Goal: Task Accomplishment & Management: Manage account settings

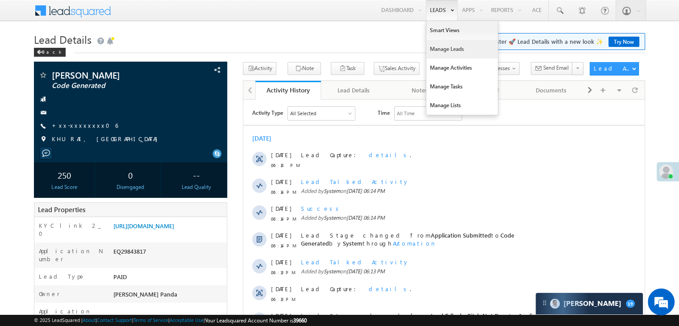
click at [435, 51] on link "Manage Leads" at bounding box center [461, 49] width 71 height 19
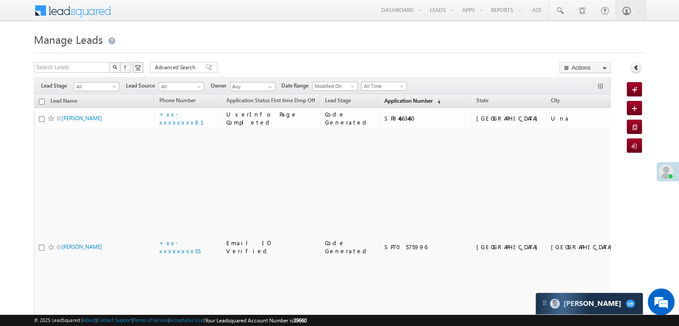
click at [384, 101] on span "Application Number" at bounding box center [408, 100] width 48 height 7
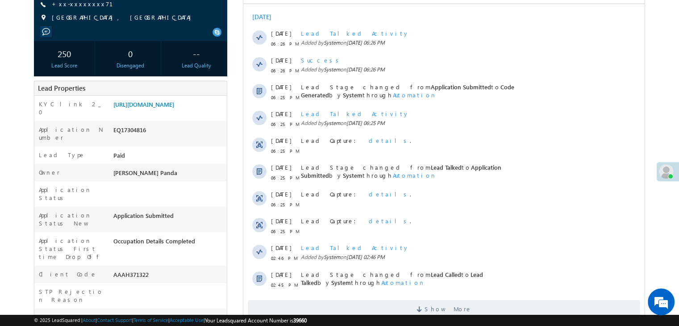
scroll to position [134, 0]
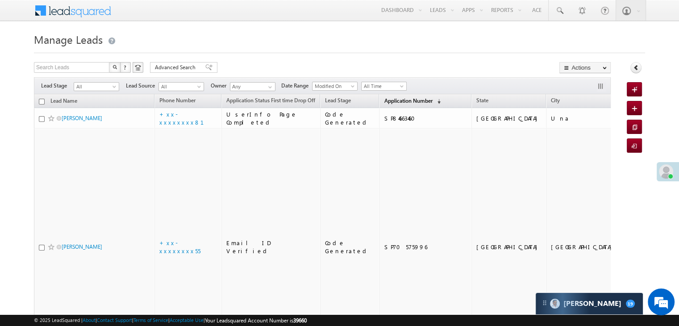
click at [387, 102] on span "Application Number" at bounding box center [408, 100] width 48 height 7
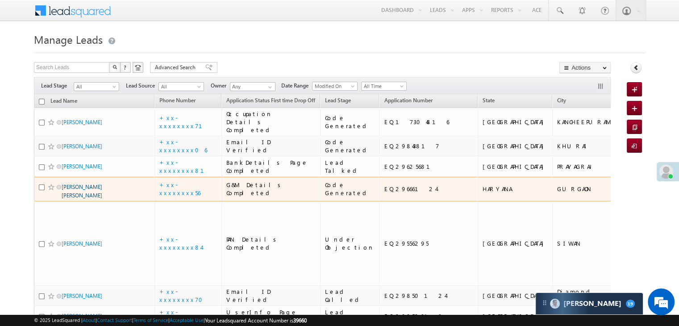
click at [92, 199] on link "[PERSON_NAME] [PERSON_NAME]" at bounding box center [82, 191] width 41 height 15
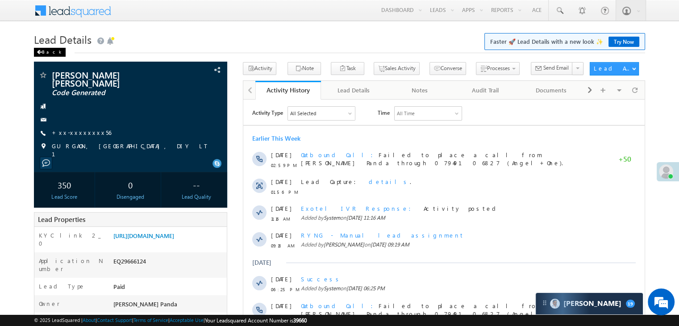
click at [40, 50] on span at bounding box center [39, 52] width 5 height 4
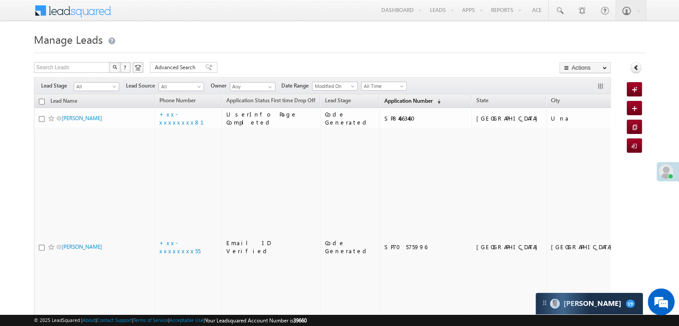
click at [399, 101] on span "Application Number" at bounding box center [408, 100] width 48 height 7
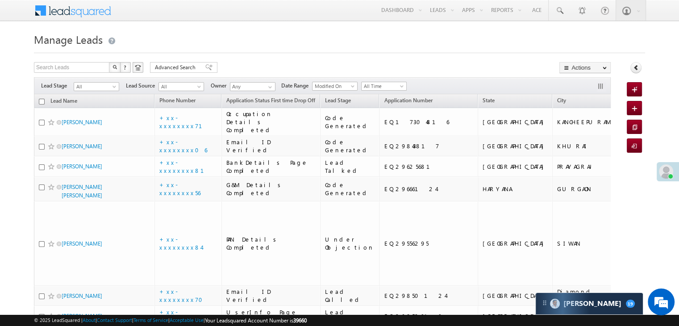
click at [673, 170] on div at bounding box center [668, 171] width 22 height 19
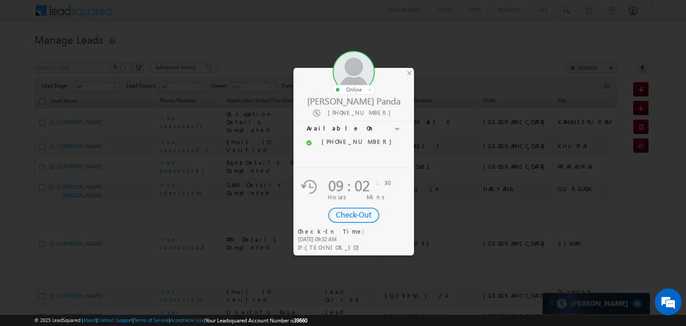
click at [358, 214] on div "Check-Out" at bounding box center [353, 215] width 51 height 15
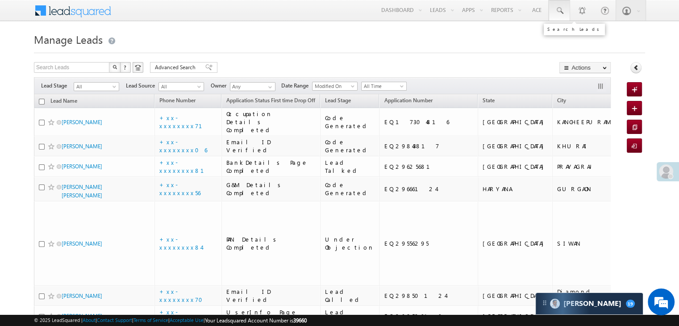
click at [559, 12] on span at bounding box center [559, 10] width 9 height 9
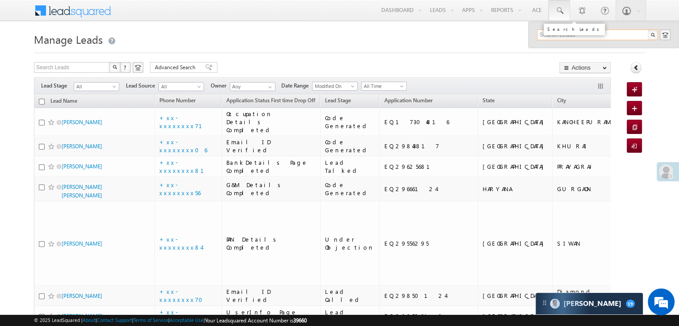
paste input "EQ14545998"
type input "EQ14545998"
click at [555, 49] on div "Amer Singh katara" at bounding box center [602, 48] width 120 height 10
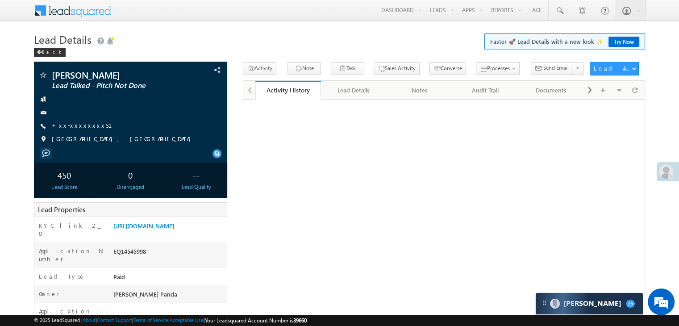
click at [83, 127] on link "+xx-xxxxxxxx51" at bounding box center [87, 125] width 71 height 8
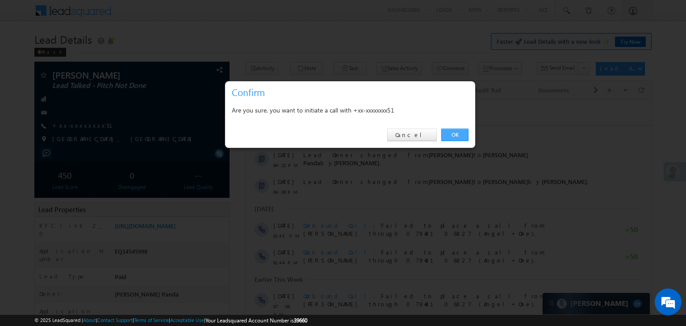
drag, startPoint x: 455, startPoint y: 136, endPoint x: 192, endPoint y: 42, distance: 280.2
click at [455, 136] on link "OK" at bounding box center [454, 135] width 27 height 13
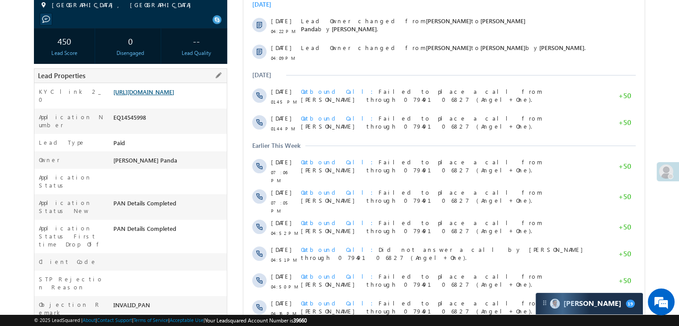
scroll to position [158, 0]
click at [163, 96] on link "https://angelbroking1-pk3em7sa.customui-test.leadsquared.com?leadId=90bfb8b1-61…" at bounding box center [143, 92] width 61 height 8
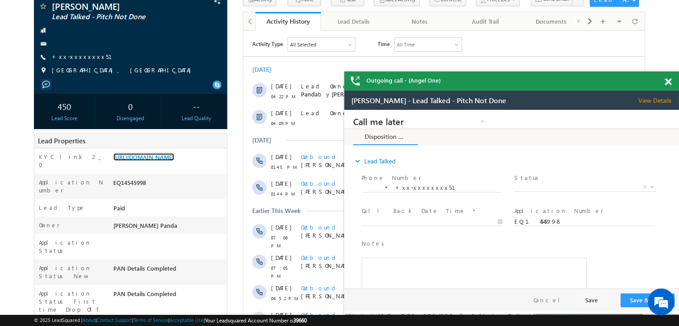
scroll to position [0, 0]
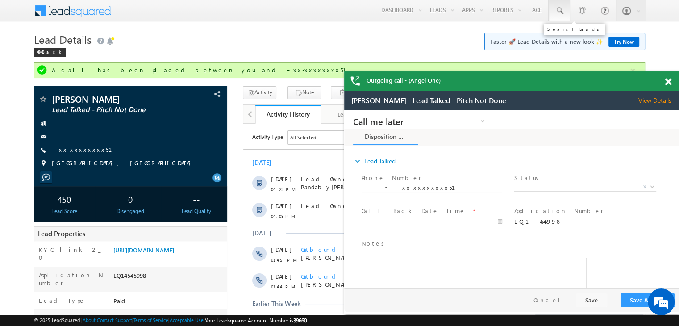
click at [554, 10] on link at bounding box center [559, 10] width 21 height 21
paste input "EQ29626363"
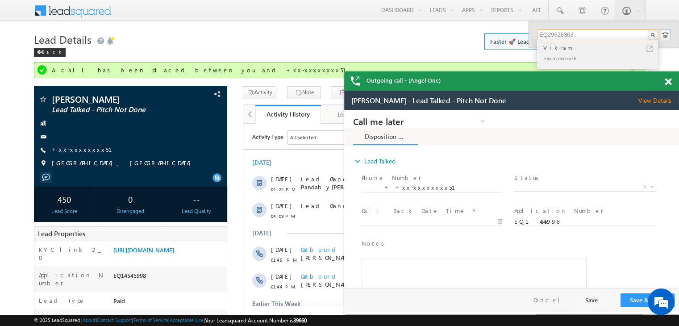
type input "EQ29626363"
click at [551, 51] on div "Vikram" at bounding box center [602, 48] width 120 height 10
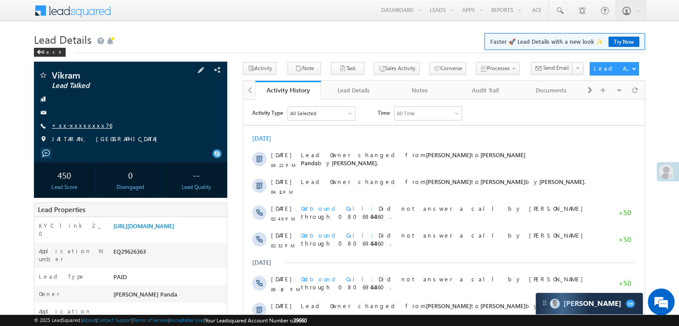
click at [77, 125] on link "+xx-xxxxxxxx76" at bounding box center [82, 125] width 60 height 8
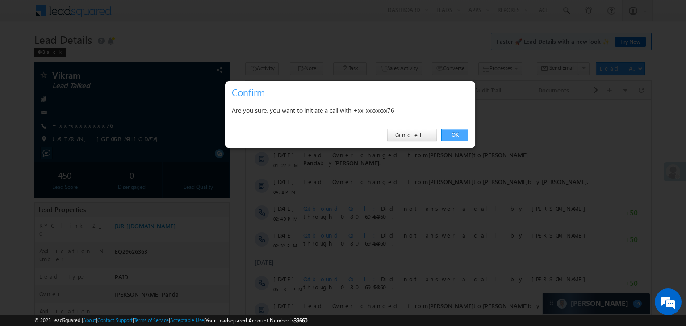
drag, startPoint x: 454, startPoint y: 131, endPoint x: 192, endPoint y: 11, distance: 287.7
click at [454, 131] on link "OK" at bounding box center [454, 135] width 27 height 13
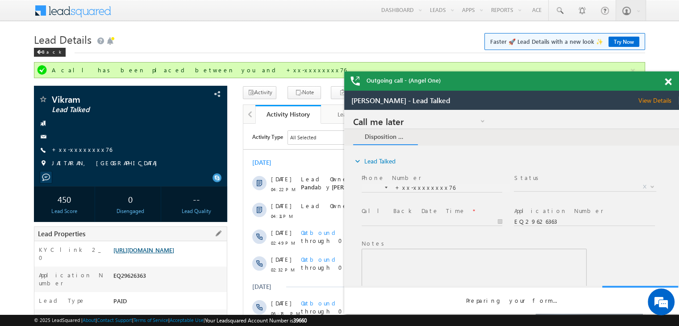
click at [166, 254] on link "https://angelbroking1-pk3em7sa.customui-test.leadsquared.com?leadId=af1f85da-be…" at bounding box center [143, 250] width 61 height 8
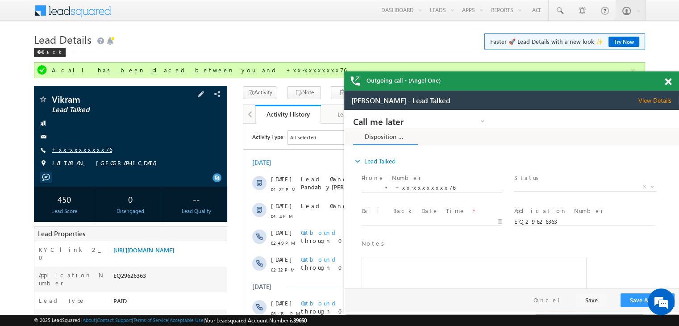
click at [73, 151] on link "+xx-xxxxxxxx76" at bounding box center [82, 150] width 60 height 8
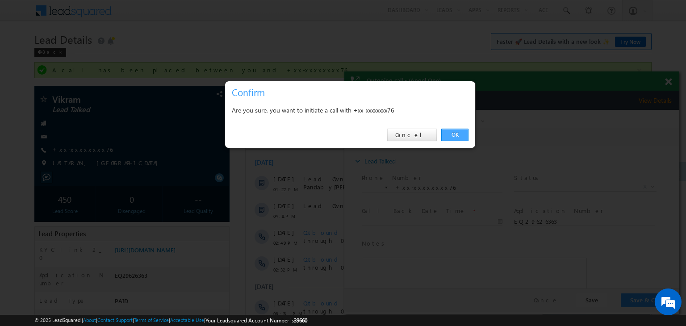
click at [452, 135] on link "OK" at bounding box center [454, 135] width 27 height 13
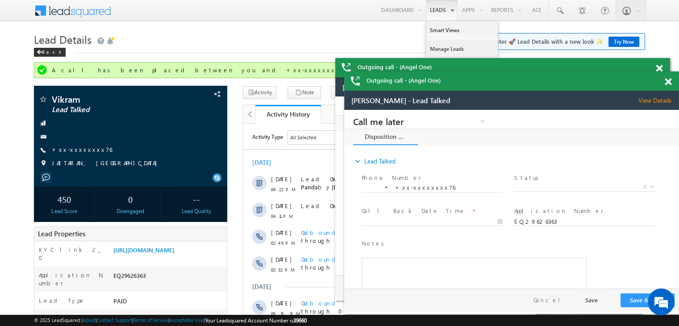
click at [438, 46] on link "Manage Leads" at bounding box center [461, 49] width 71 height 19
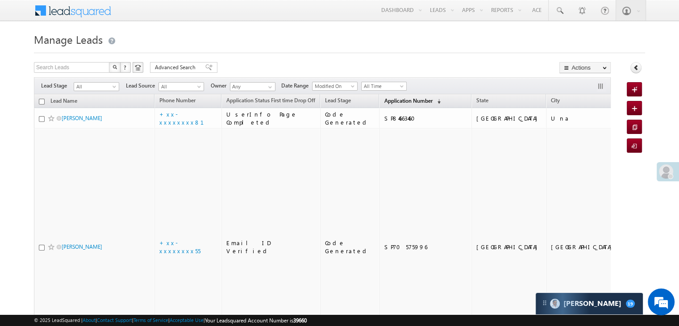
click at [384, 103] on span "Application Number" at bounding box center [408, 100] width 48 height 7
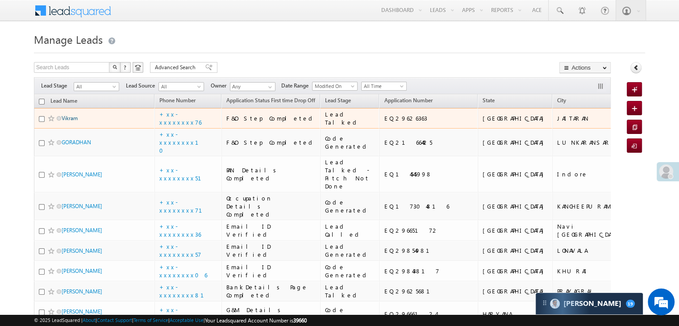
click at [75, 121] on link "Vikram" at bounding box center [70, 118] width 16 height 7
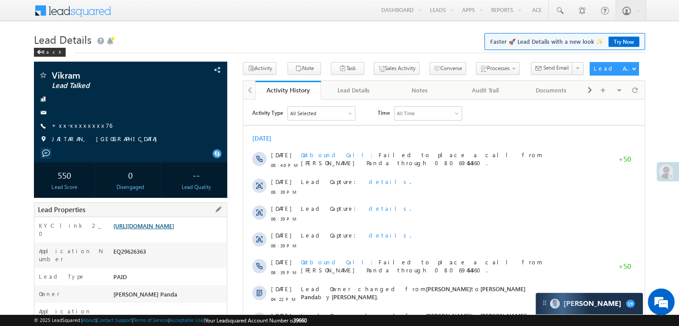
click at [171, 229] on link "https://angelbroking1-pk3em7sa.customui-test.leadsquared.com?leadId=af1f85da-be…" at bounding box center [143, 226] width 61 height 8
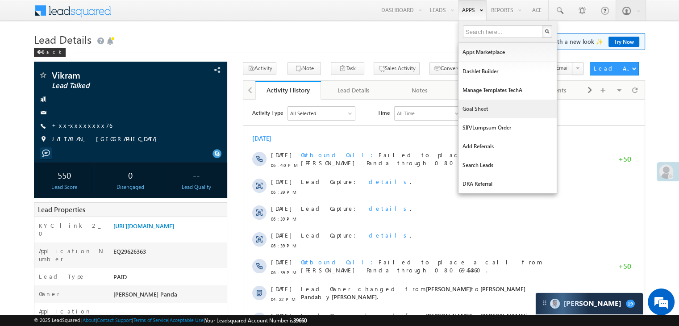
click at [467, 109] on link "Goal Sheet" at bounding box center [508, 109] width 98 height 19
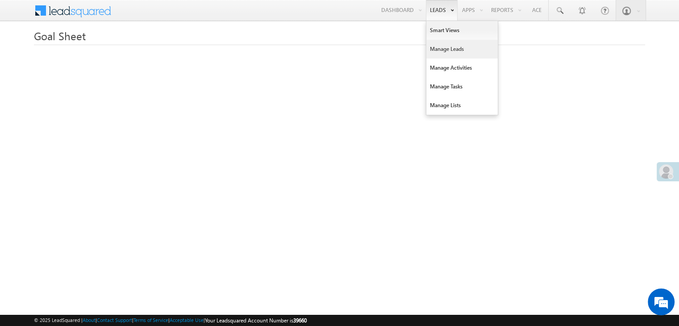
click at [433, 52] on link "Manage Leads" at bounding box center [461, 49] width 71 height 19
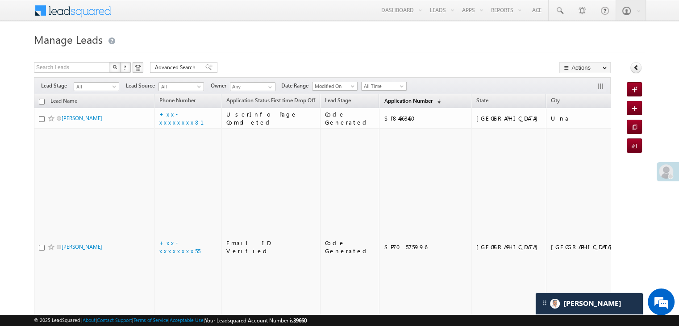
click at [394, 99] on span "Application Number" at bounding box center [408, 100] width 48 height 7
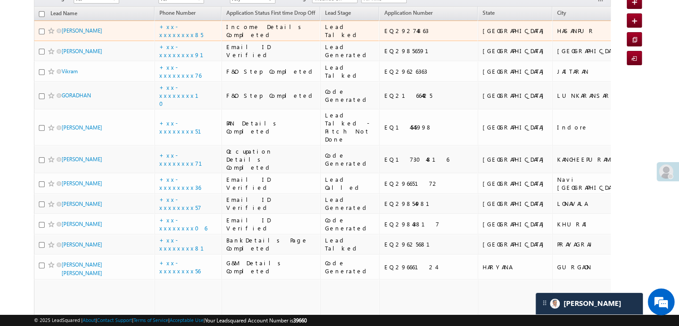
scroll to position [89, 0]
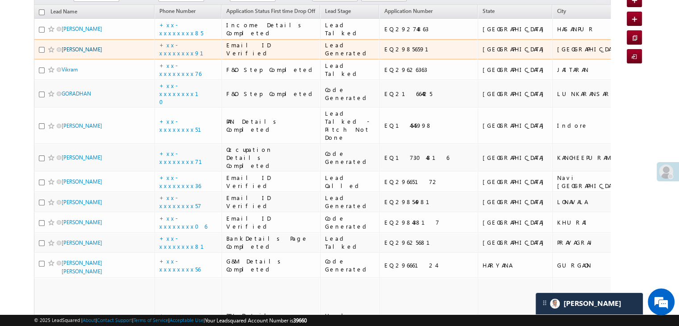
click at [80, 53] on link "[PERSON_NAME]" at bounding box center [82, 49] width 41 height 7
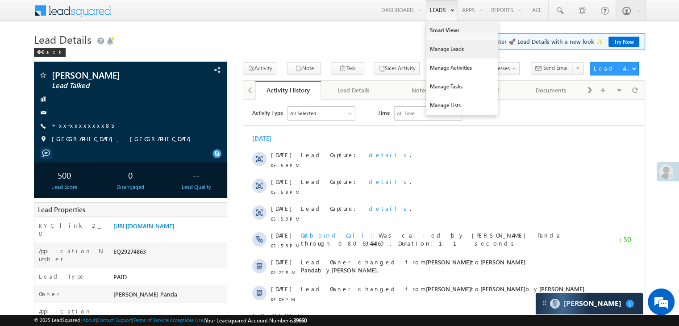
click at [446, 50] on link "Manage Leads" at bounding box center [461, 49] width 71 height 19
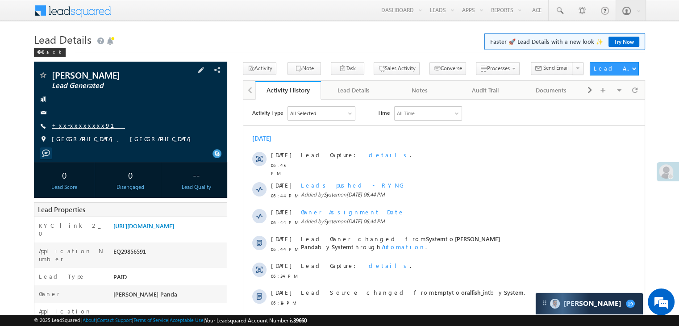
click at [75, 124] on link "+xx-xxxxxxxx91" at bounding box center [88, 125] width 73 height 8
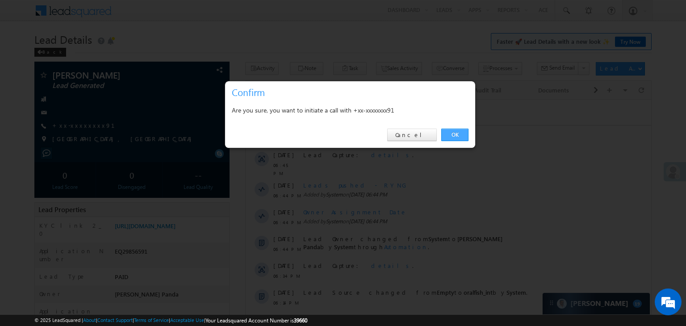
click at [453, 134] on link "OK" at bounding box center [454, 135] width 27 height 13
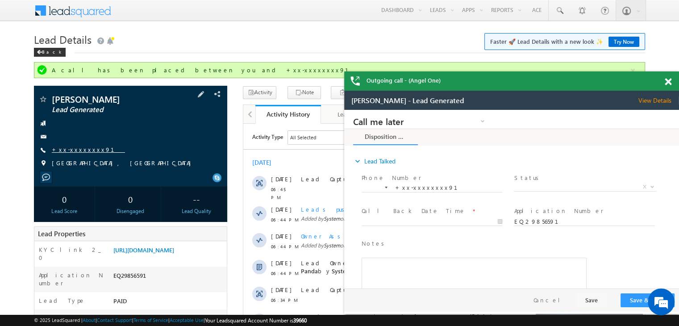
click at [79, 149] on link "+xx-xxxxxxxx91" at bounding box center [88, 150] width 73 height 8
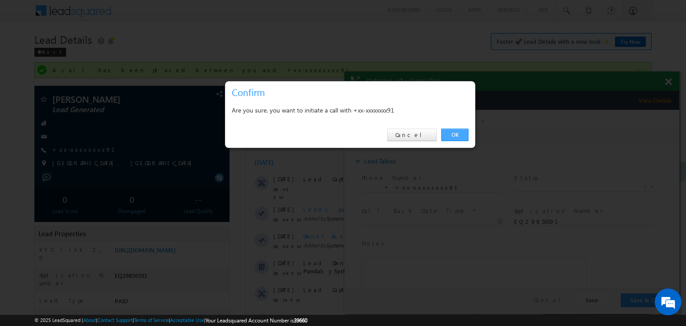
drag, startPoint x: 455, startPoint y: 134, endPoint x: 110, endPoint y: 24, distance: 361.9
click at [455, 134] on link "OK" at bounding box center [454, 135] width 27 height 13
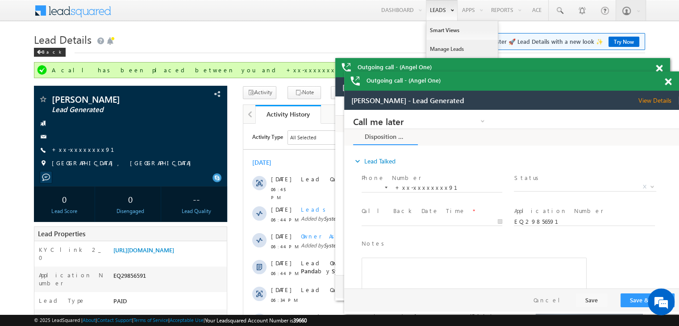
click at [442, 50] on link "Manage Leads" at bounding box center [461, 49] width 71 height 19
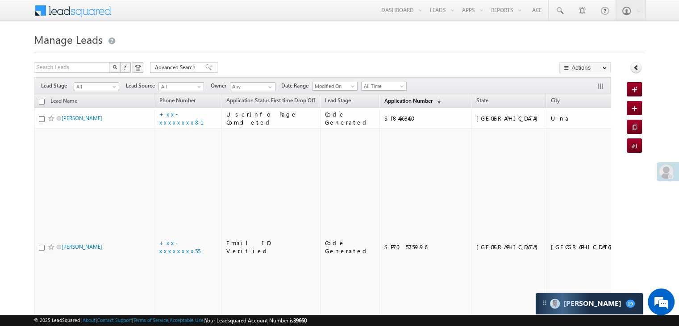
click at [384, 99] on span "Application Number" at bounding box center [408, 100] width 48 height 7
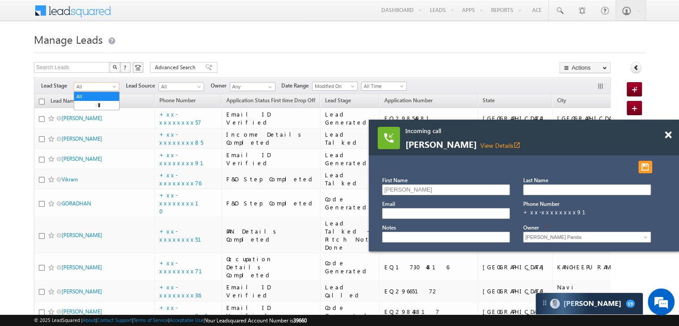
click at [116, 88] on span at bounding box center [115, 88] width 7 height 7
click at [106, 103] on link "Lead Generated" at bounding box center [96, 105] width 45 height 8
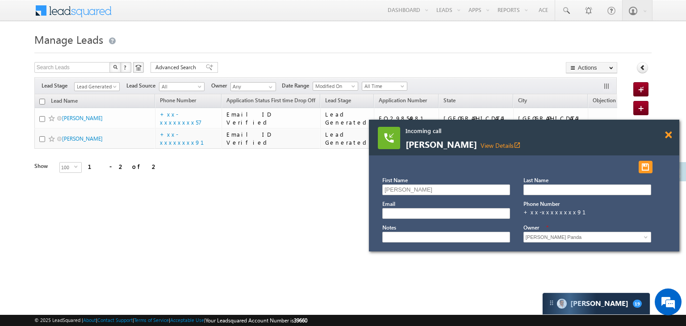
click at [670, 134] on span at bounding box center [668, 135] width 7 height 8
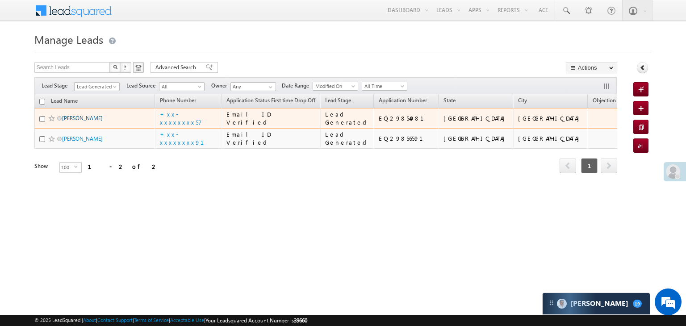
click at [79, 121] on link "Fardeen shaikh" at bounding box center [82, 118] width 41 height 7
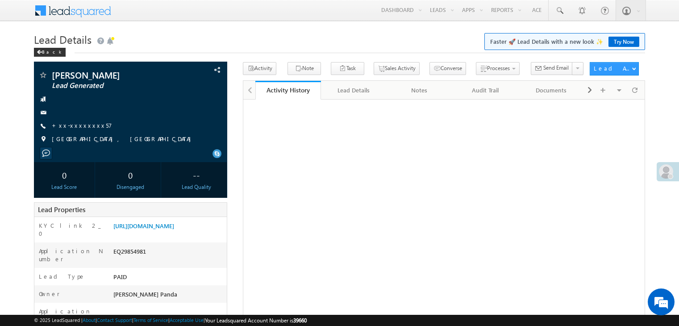
click at [78, 133] on div "[PERSON_NAME] Lead Generated +xx-xxxxxxxx57" at bounding box center [130, 110] width 184 height 78
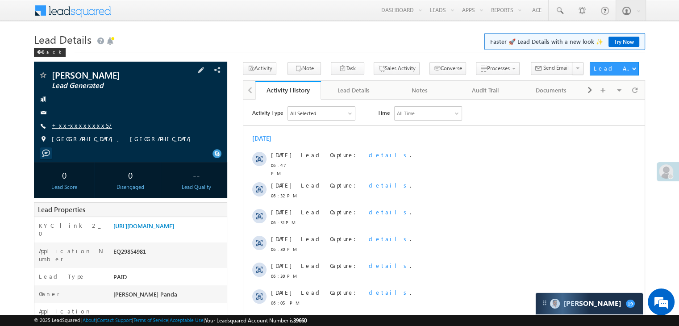
click at [79, 122] on link "+xx-xxxxxxxx57" at bounding box center [82, 125] width 60 height 8
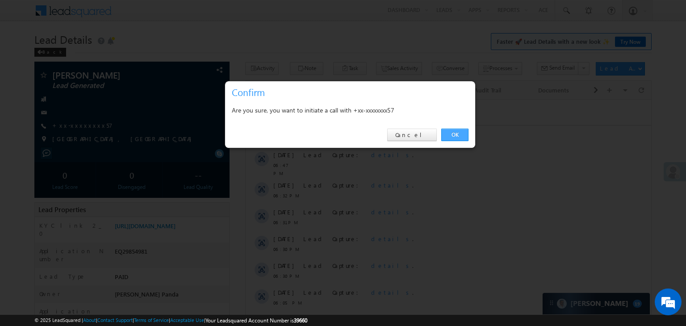
drag, startPoint x: 451, startPoint y: 134, endPoint x: 207, endPoint y: 34, distance: 263.7
click at [451, 134] on link "OK" at bounding box center [454, 135] width 27 height 13
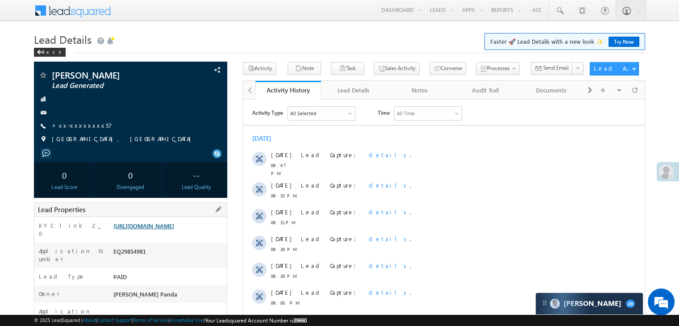
click at [168, 229] on link "[URL][DOMAIN_NAME]" at bounding box center [143, 226] width 61 height 8
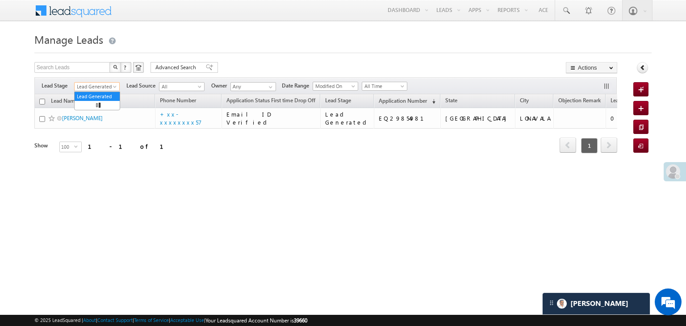
click at [116, 87] on span at bounding box center [115, 88] width 7 height 7
click at [100, 93] on link "All" at bounding box center [97, 96] width 45 height 8
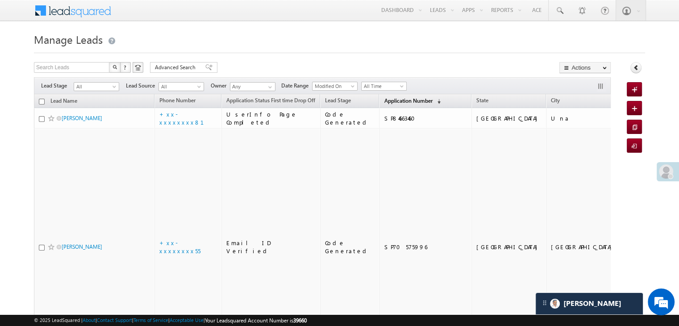
click at [402, 96] on link "Application Number (sorted descending)" at bounding box center [413, 102] width 66 height 12
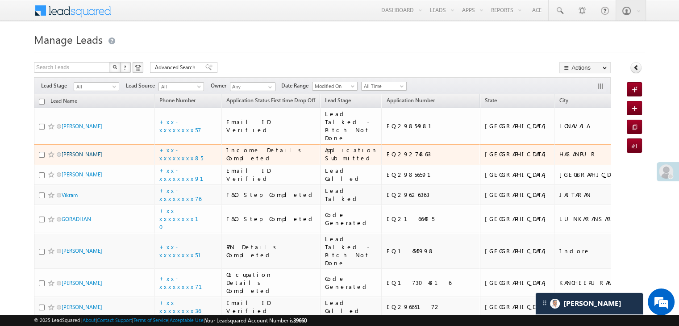
click at [84, 158] on link "[PERSON_NAME]" at bounding box center [82, 154] width 41 height 7
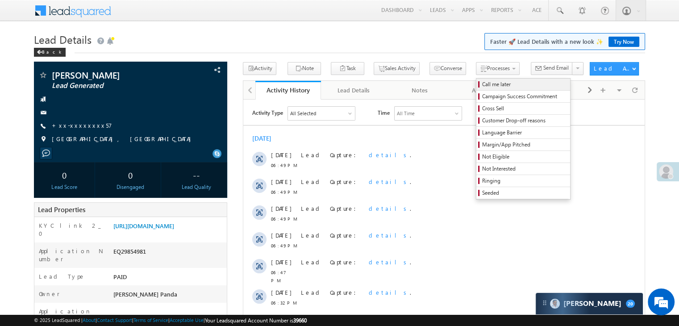
click at [482, 83] on span "Call me later" at bounding box center [524, 84] width 85 height 8
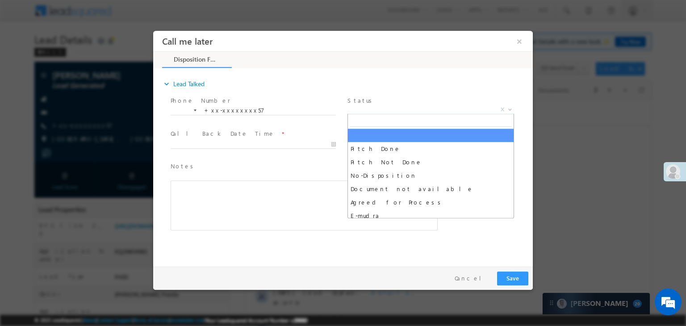
click at [421, 109] on span "X" at bounding box center [430, 109] width 167 height 9
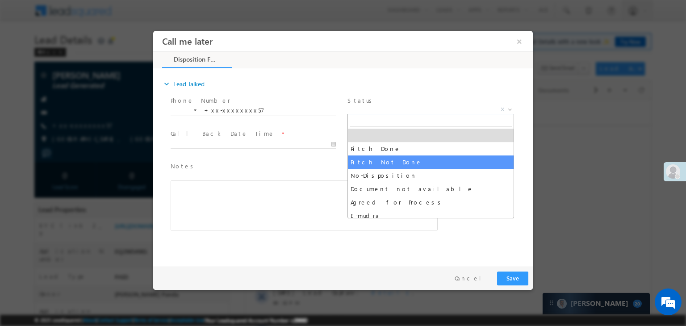
select select "Pitch Not Done"
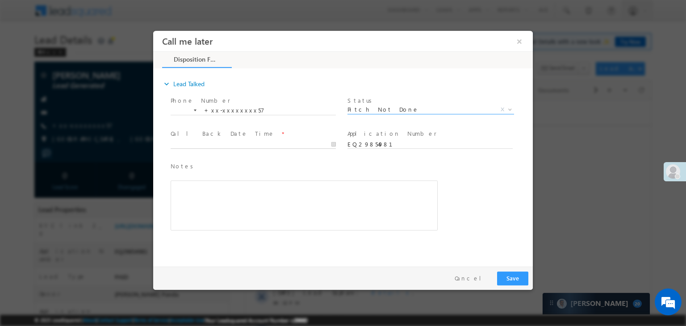
type input "10/01/25 6:52 PM"
click at [258, 143] on input "10/01/25 6:52 PM" at bounding box center [253, 144] width 165 height 9
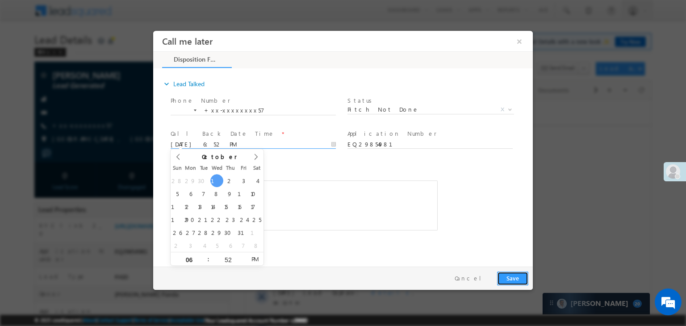
click at [515, 278] on button "Save" at bounding box center [512, 278] width 31 height 14
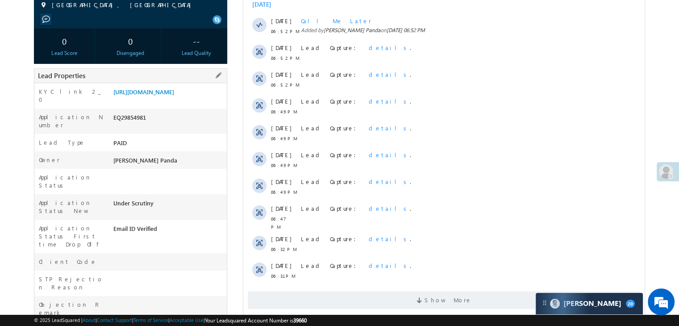
scroll to position [45, 0]
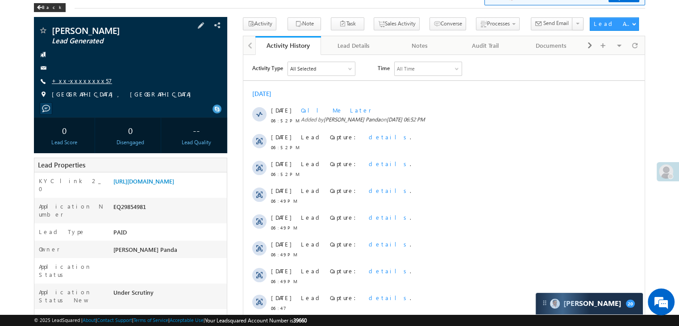
click at [84, 81] on link "+xx-xxxxxxxx57" at bounding box center [82, 81] width 60 height 8
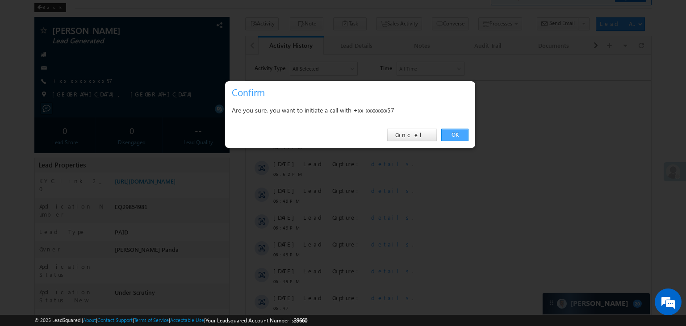
click at [452, 134] on link "OK" at bounding box center [454, 135] width 27 height 13
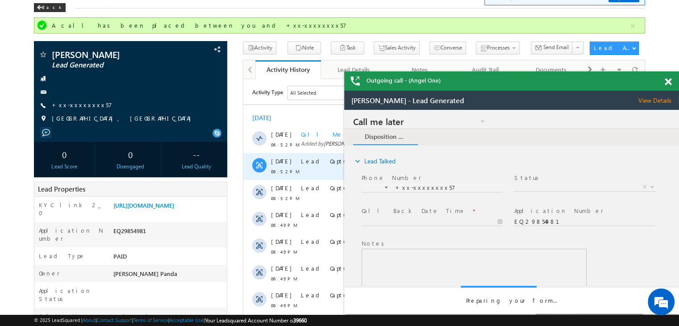
scroll to position [0, 0]
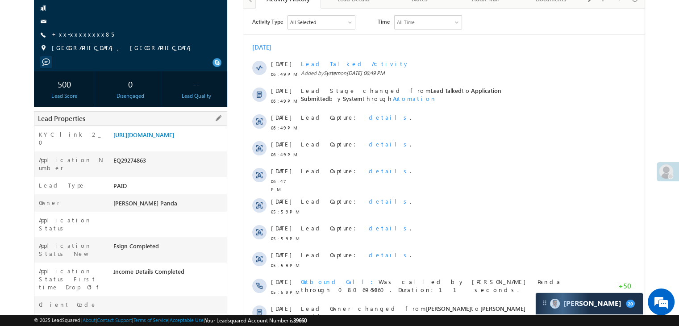
scroll to position [89, 0]
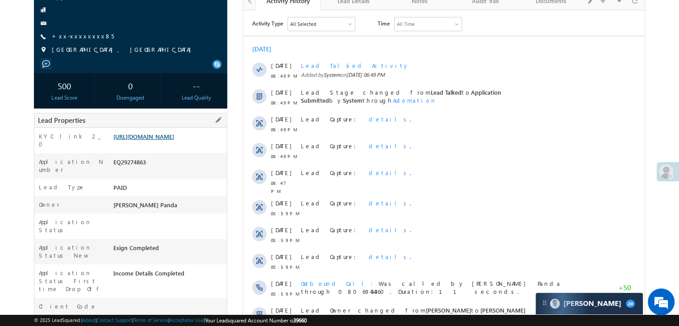
click at [174, 140] on link "[URL][DOMAIN_NAME]" at bounding box center [143, 137] width 61 height 8
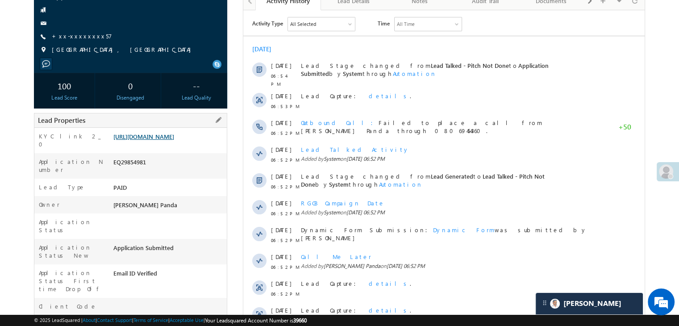
click at [160, 140] on link "https://angelbroking1-pk3em7sa.customui-test.leadsquared.com?leadId=42351a97-aa…" at bounding box center [143, 137] width 61 height 8
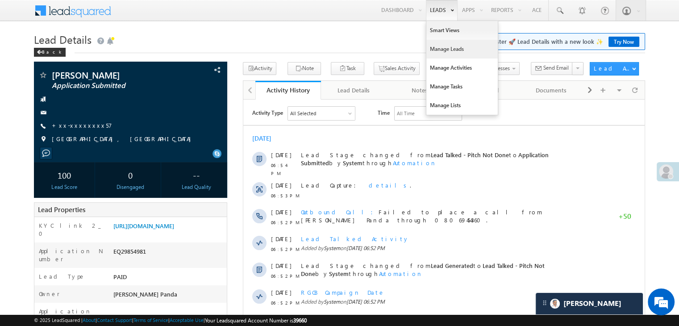
drag, startPoint x: 439, startPoint y: 46, endPoint x: 429, endPoint y: 43, distance: 10.3
click at [439, 47] on link "Manage Leads" at bounding box center [461, 49] width 71 height 19
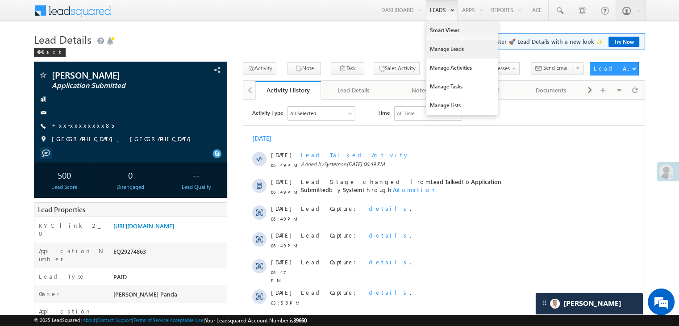
click at [438, 50] on link "Manage Leads" at bounding box center [461, 49] width 71 height 19
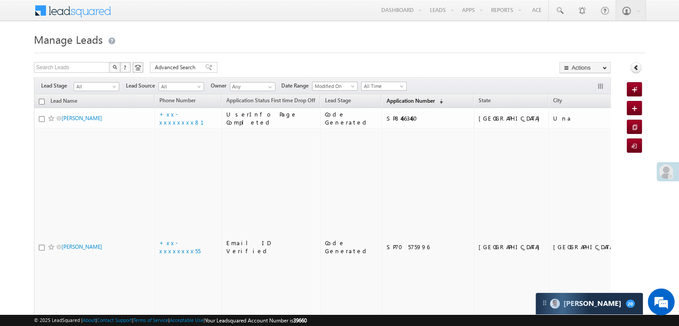
click at [389, 99] on span "Application Number" at bounding box center [410, 100] width 48 height 7
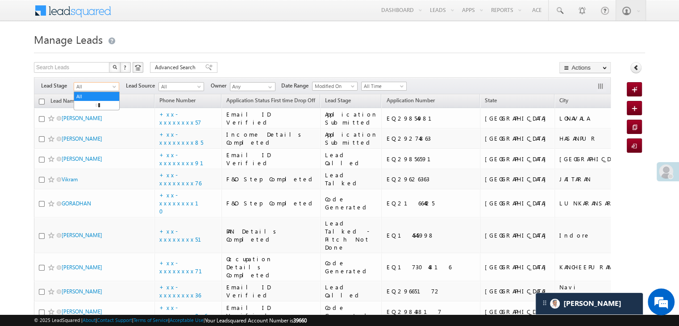
click at [114, 88] on span at bounding box center [115, 88] width 7 height 7
click at [103, 104] on link "Lead Generated" at bounding box center [96, 105] width 45 height 8
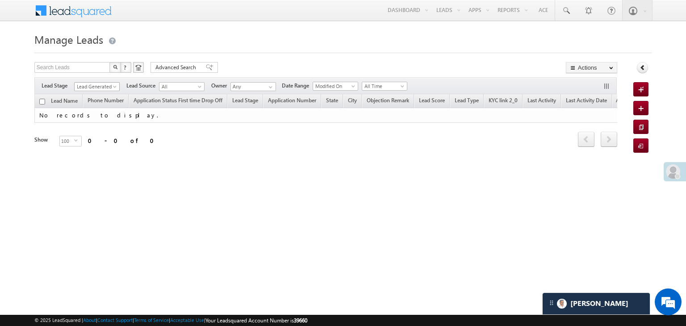
click at [115, 89] on span at bounding box center [115, 88] width 7 height 7
click at [95, 93] on link "All" at bounding box center [97, 96] width 45 height 8
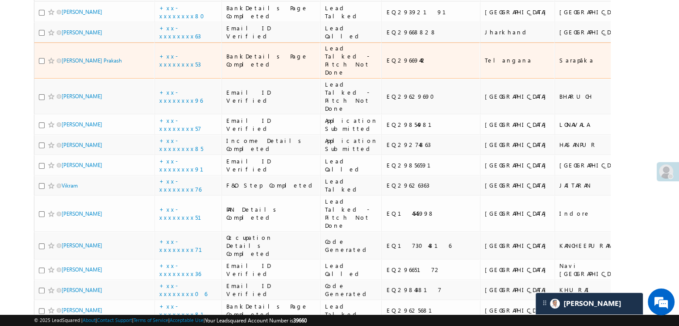
scroll to position [223, 0]
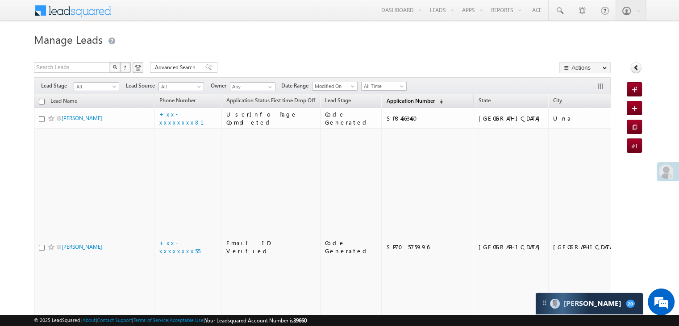
click at [392, 100] on span "Application Number" at bounding box center [410, 100] width 48 height 7
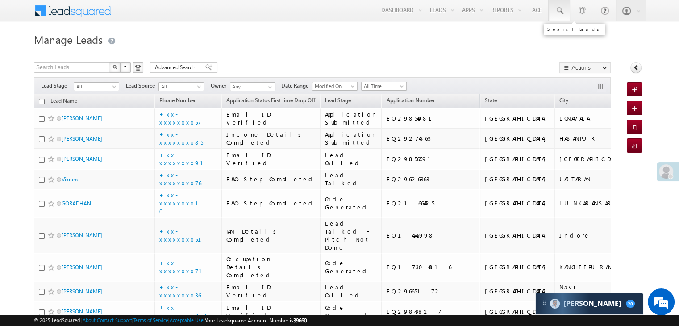
click at [559, 11] on span at bounding box center [559, 10] width 9 height 9
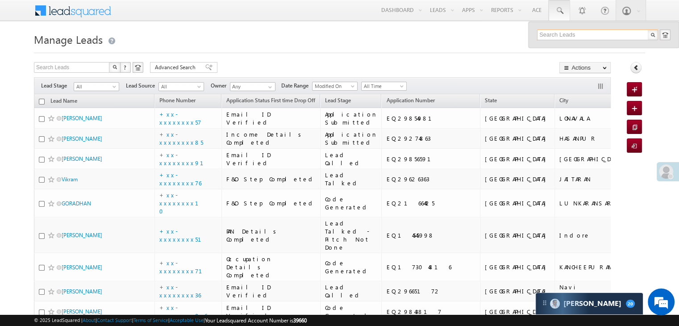
paste input "EQ29629690"
type input "EQ29629690"
click at [556, 50] on div "Vasava ashok" at bounding box center [602, 48] width 120 height 10
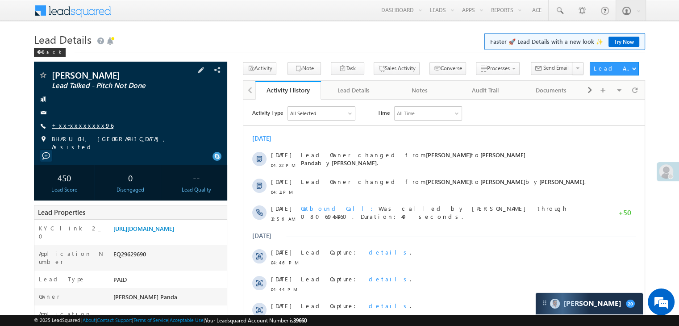
click at [79, 128] on link "+xx-xxxxxxxx96" at bounding box center [83, 125] width 62 height 8
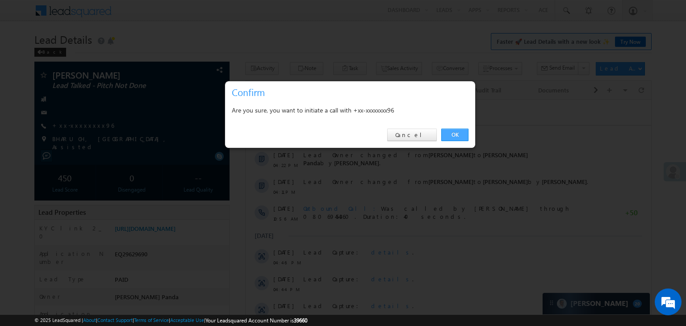
click at [455, 135] on link "OK" at bounding box center [454, 135] width 27 height 13
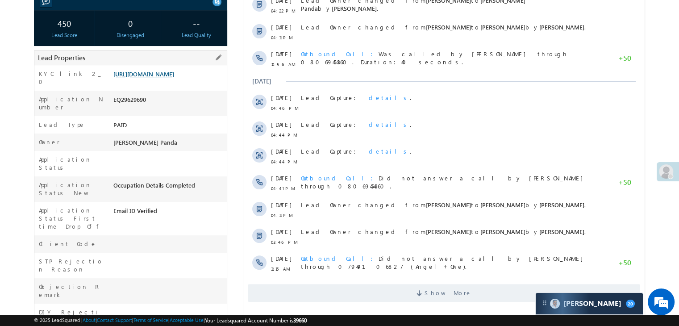
scroll to position [202, 0]
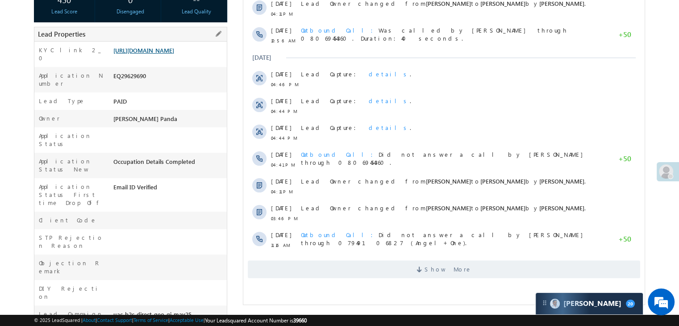
click at [155, 54] on link "https://angelbroking1-pk3em7sa.customui-test.leadsquared.com?leadId=9ff3f75f-25…" at bounding box center [143, 50] width 61 height 8
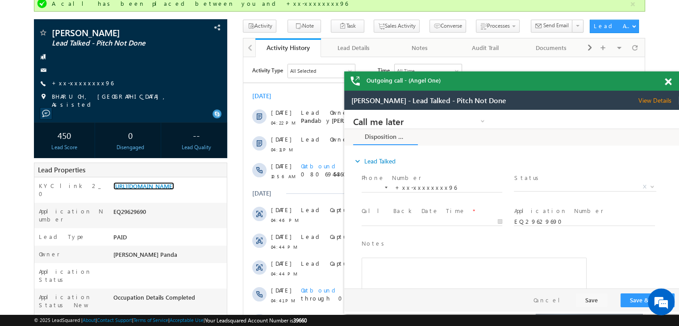
scroll to position [0, 0]
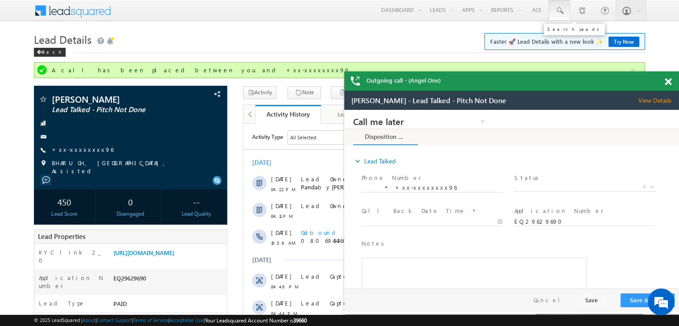
click at [563, 11] on span at bounding box center [559, 10] width 9 height 9
paste input "EQ29669442"
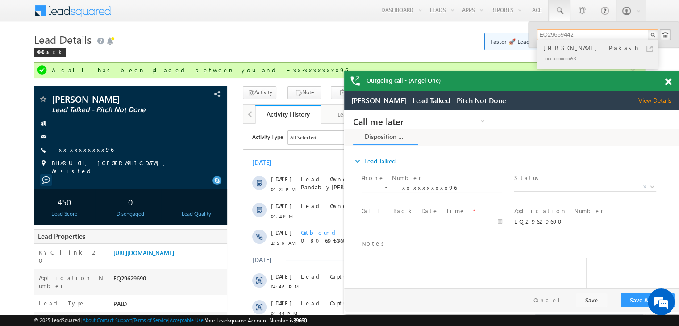
type input "EQ29669442"
click at [559, 46] on div "[PERSON_NAME] Prakash" at bounding box center [602, 48] width 120 height 10
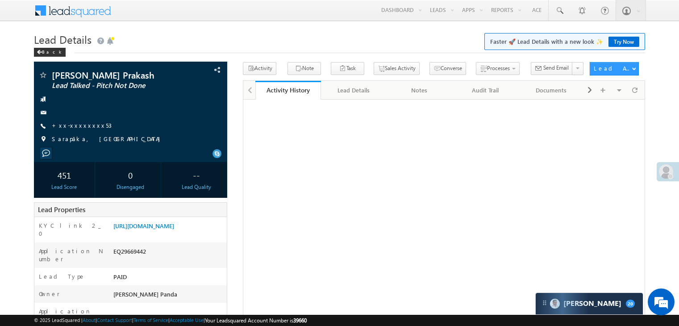
click at [72, 126] on link "+xx-xxxxxxxx53" at bounding box center [82, 125] width 60 height 8
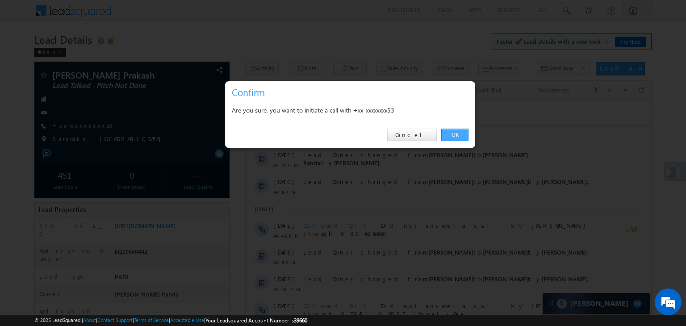
click at [452, 137] on link "OK" at bounding box center [454, 135] width 27 height 13
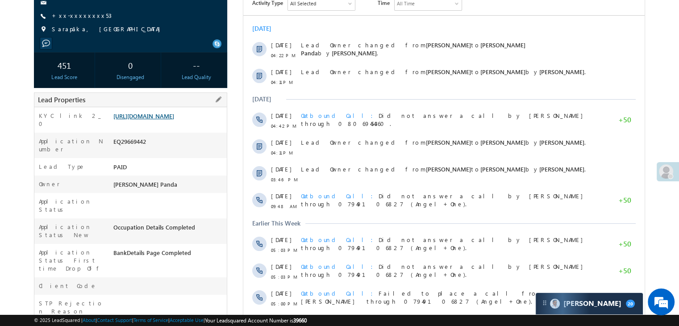
scroll to position [158, 0]
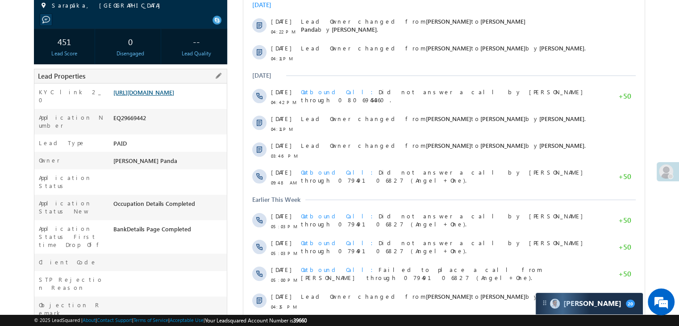
click at [164, 96] on link "[URL][DOMAIN_NAME]" at bounding box center [143, 92] width 61 height 8
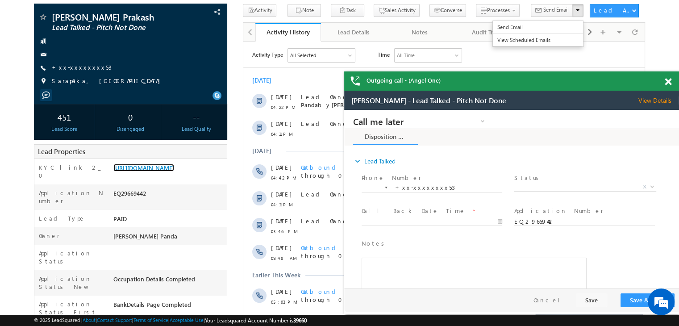
scroll to position [0, 0]
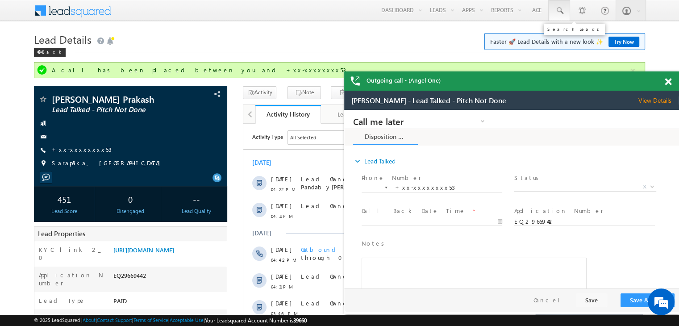
click at [559, 12] on span at bounding box center [559, 10] width 9 height 9
paste input "EQ29392191"
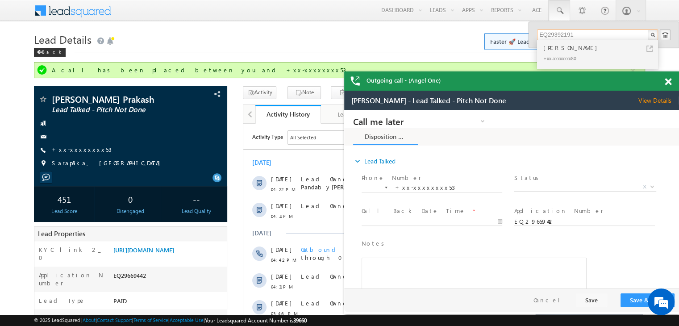
type input "EQ29392191"
click at [553, 46] on div "[PERSON_NAME]" at bounding box center [602, 48] width 120 height 10
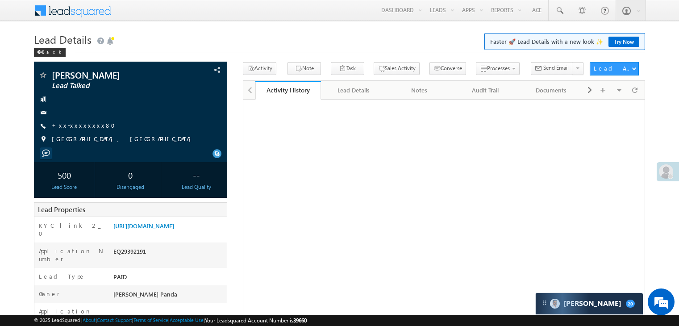
click at [72, 126] on link "+xx-xxxxxxxx80" at bounding box center [86, 125] width 69 height 8
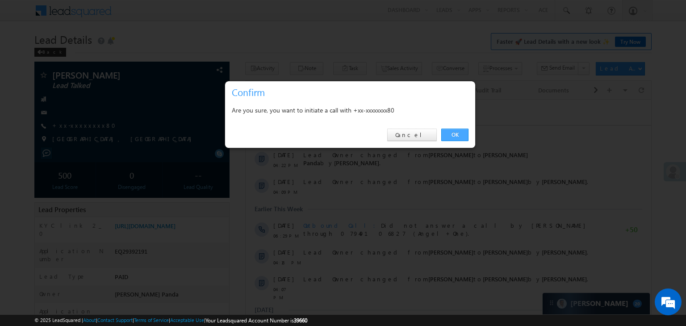
drag, startPoint x: 454, startPoint y: 133, endPoint x: 43, endPoint y: 51, distance: 418.8
click at [454, 133] on link "OK" at bounding box center [454, 135] width 27 height 13
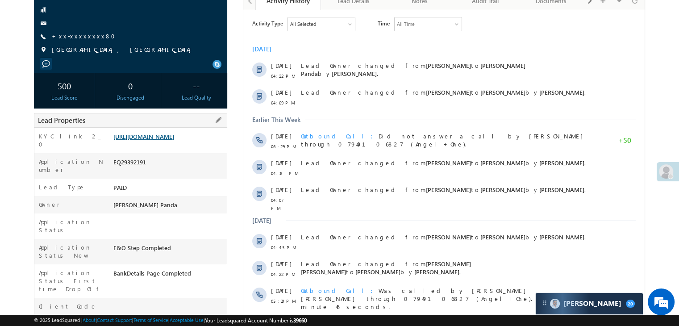
scroll to position [113, 0]
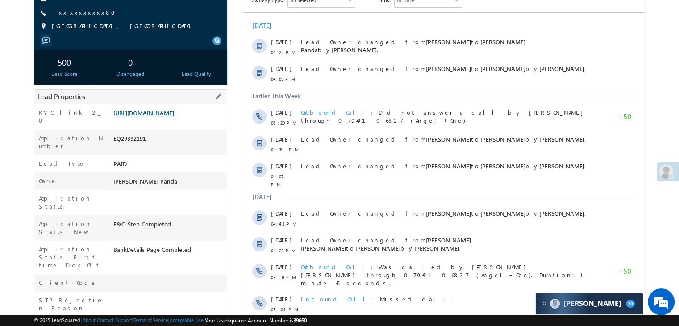
click at [174, 117] on link "https://angelbroking1-pk3em7sa.customui-test.leadsquared.com?leadId=e9ff4ab7-d9…" at bounding box center [143, 113] width 61 height 8
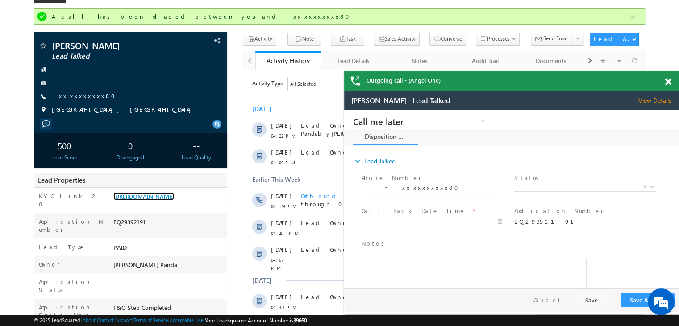
scroll to position [0, 0]
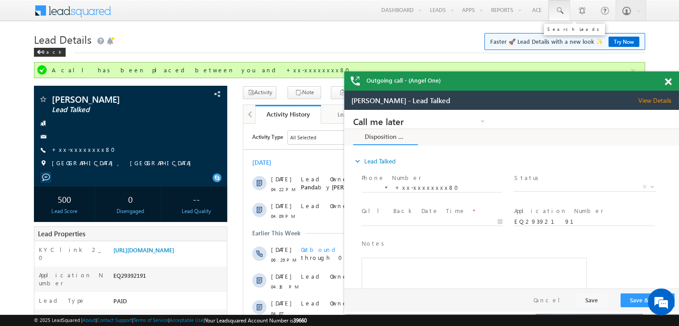
click at [561, 9] on span at bounding box center [559, 10] width 9 height 9
paste input "EQ29434743"
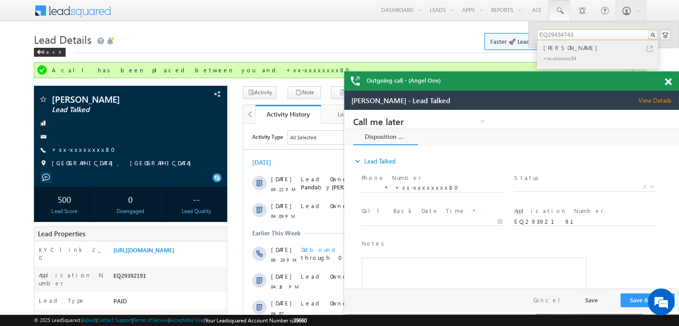
type input "EQ29434743"
click at [555, 48] on div "RAHUL SAXENA" at bounding box center [602, 48] width 120 height 10
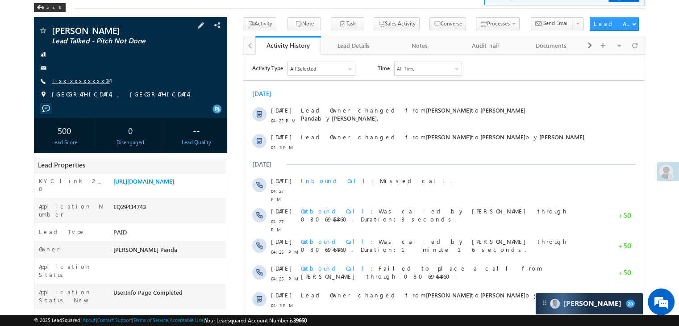
click at [83, 79] on link "+xx-xxxxxxxx34" at bounding box center [81, 81] width 58 height 8
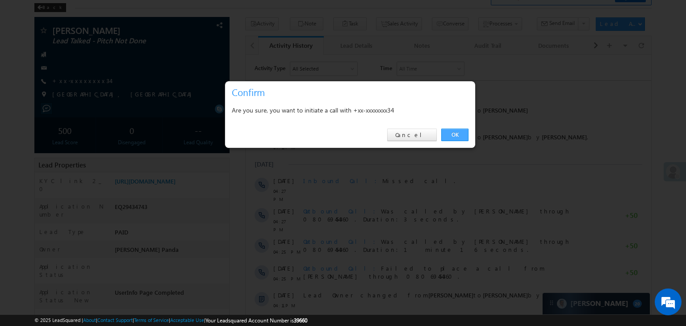
click at [452, 133] on link "OK" at bounding box center [454, 135] width 27 height 13
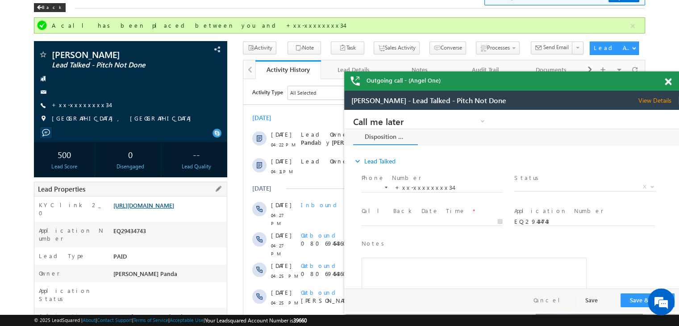
click at [161, 209] on link "[URL][DOMAIN_NAME]" at bounding box center [143, 205] width 61 height 8
click at [72, 104] on link "+xx-xxxxxxxx34" at bounding box center [81, 105] width 58 height 8
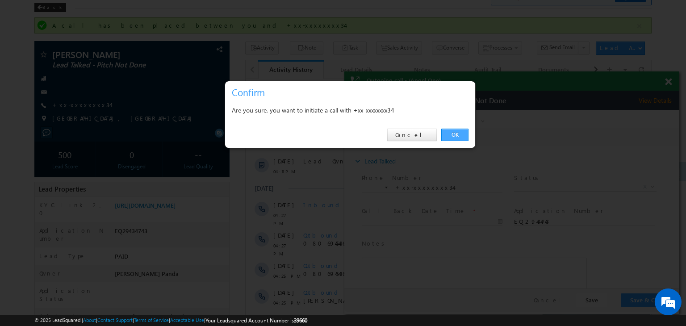
click at [457, 134] on link "OK" at bounding box center [454, 135] width 27 height 13
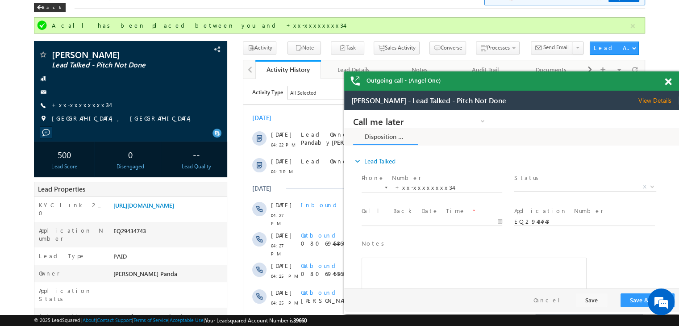
click at [669, 81] on span at bounding box center [668, 82] width 7 height 8
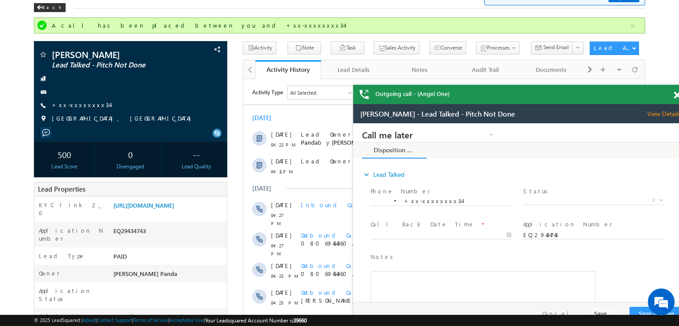
click at [676, 94] on div "Outgoing call - (Angel One)" at bounding box center [520, 94] width 335 height 19
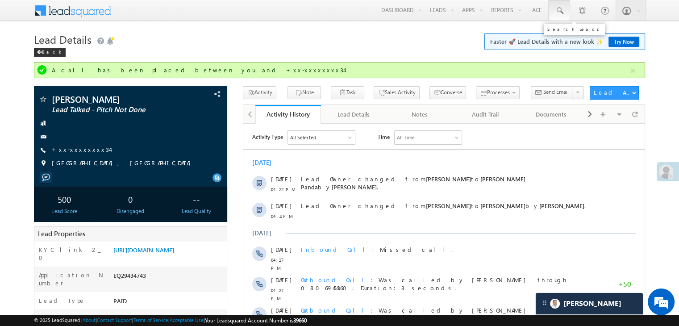
click at [557, 10] on span at bounding box center [559, 10] width 9 height 9
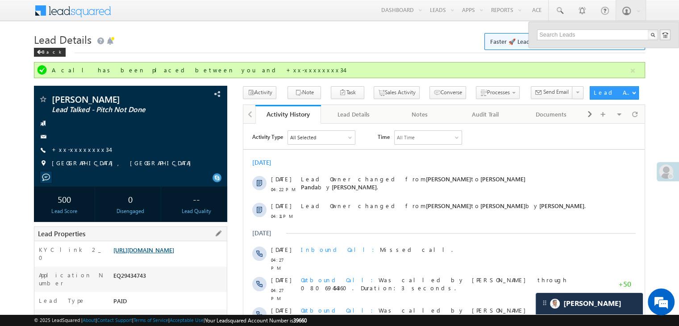
click at [161, 254] on link "https://angelbroking1-pk3em7sa.customui-test.leadsquared.com?leadId=60fd5c0c-1c…" at bounding box center [143, 250] width 61 height 8
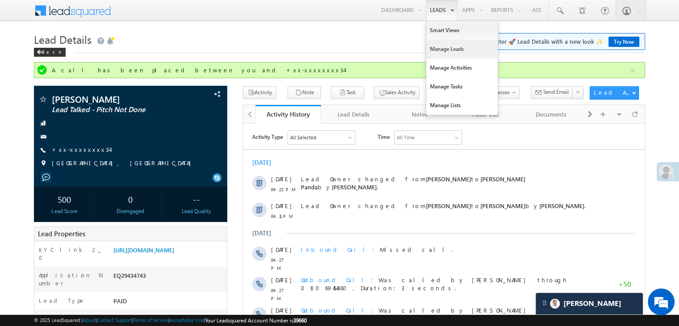
click at [436, 46] on link "Manage Leads" at bounding box center [461, 49] width 71 height 19
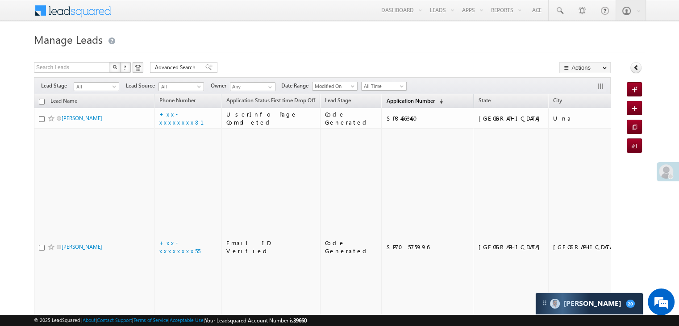
click at [400, 101] on span "Application Number" at bounding box center [410, 100] width 48 height 7
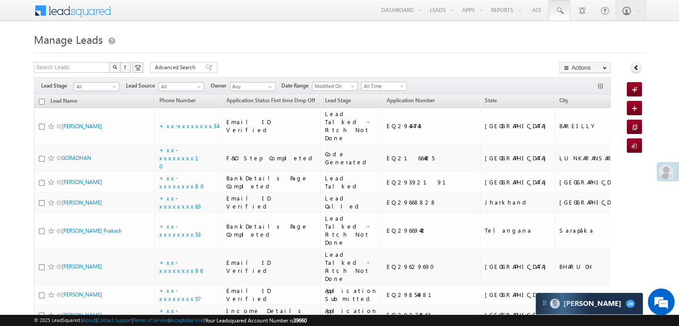
click at [563, 10] on span at bounding box center [559, 10] width 9 height 9
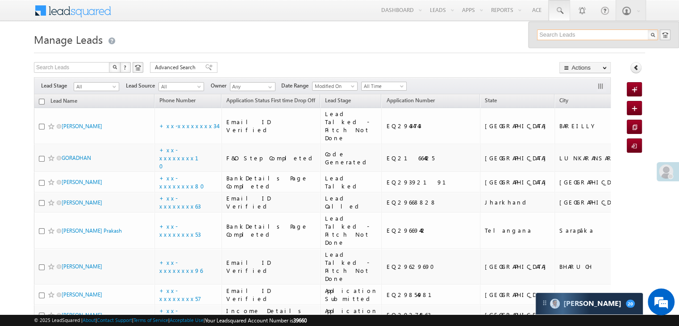
paste input "EQ29429385"
type input "EQ29429385"
click at [553, 47] on div "Ramkishor" at bounding box center [602, 48] width 120 height 10
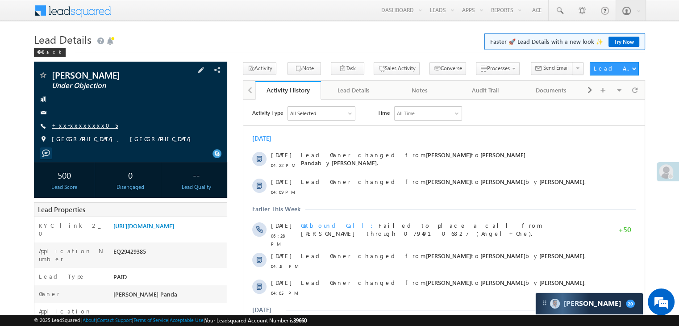
click at [75, 126] on link "+xx-xxxxxxxx05" at bounding box center [85, 125] width 66 height 8
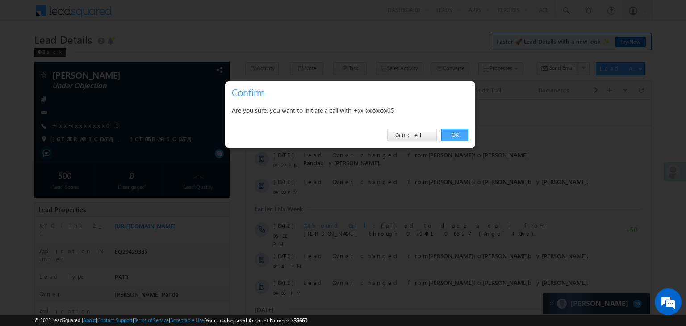
click at [455, 133] on link "OK" at bounding box center [454, 135] width 27 height 13
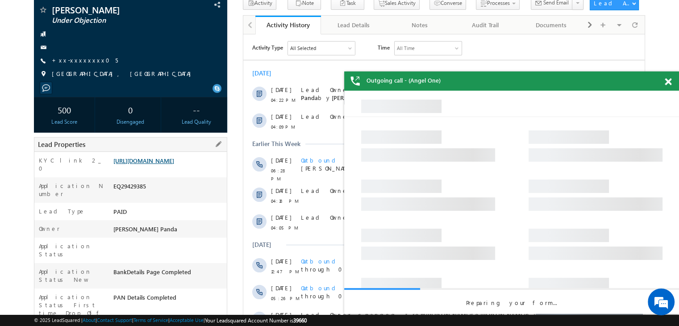
click at [168, 164] on link "[URL][DOMAIN_NAME]" at bounding box center [143, 161] width 61 height 8
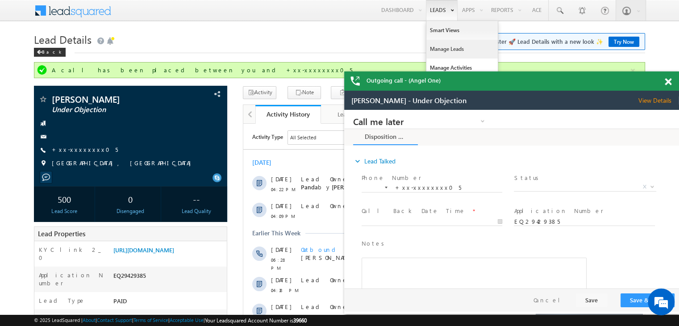
drag, startPoint x: 440, startPoint y: 49, endPoint x: 436, endPoint y: 43, distance: 6.8
click at [440, 49] on link "Manage Leads" at bounding box center [461, 49] width 71 height 19
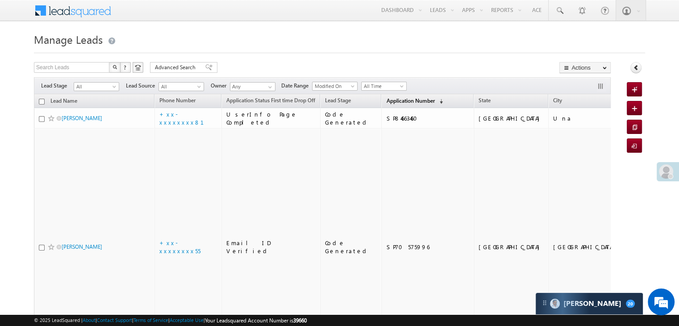
click at [392, 103] on span "Application Number" at bounding box center [410, 100] width 48 height 7
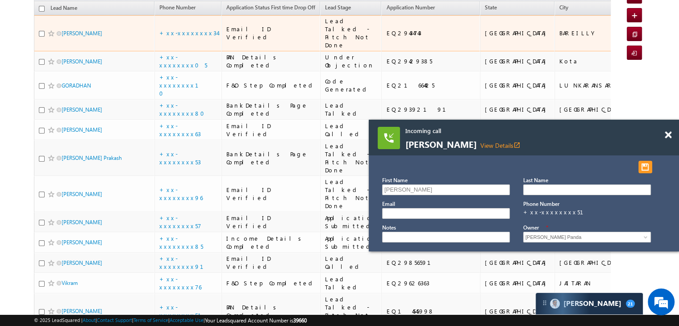
scroll to position [89, 0]
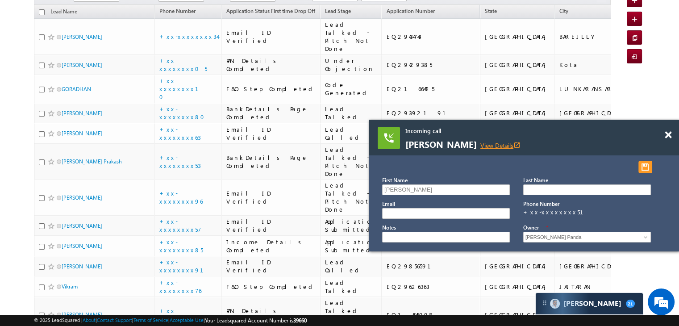
click at [510, 143] on link "View Details open_in_new" at bounding box center [500, 145] width 40 height 8
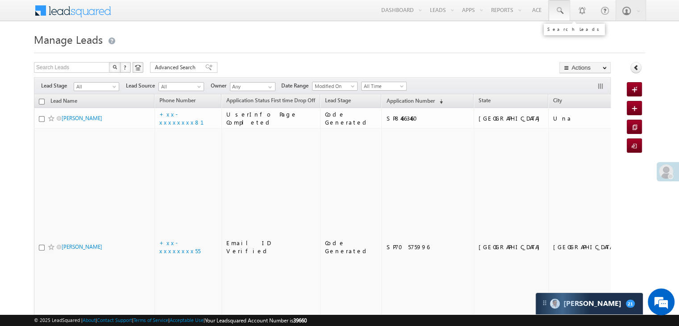
click at [559, 13] on span at bounding box center [559, 10] width 9 height 9
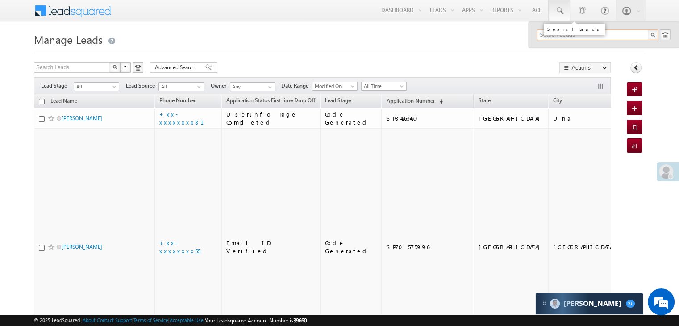
paste input "EQ29574776"
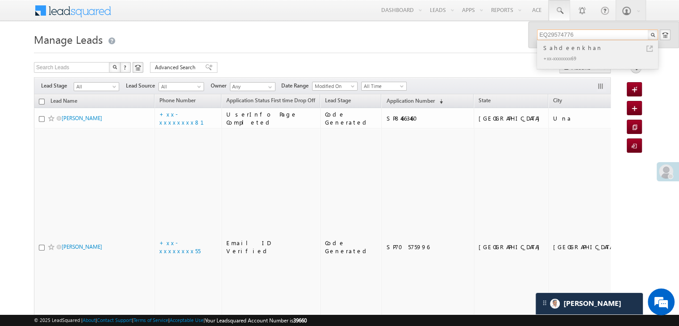
type input "EQ29574776"
click at [563, 46] on div "Sahdeenkhan" at bounding box center [602, 48] width 120 height 10
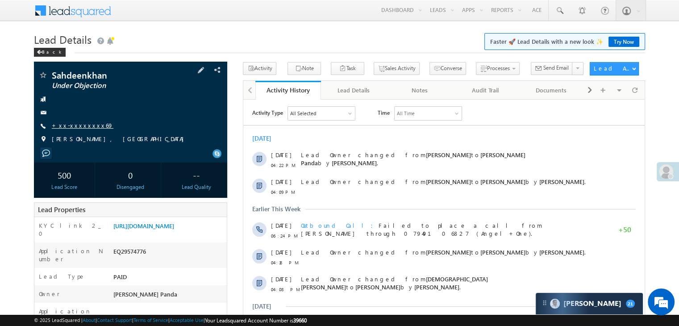
click at [76, 125] on link "+xx-xxxxxxxx69" at bounding box center [83, 125] width 62 height 8
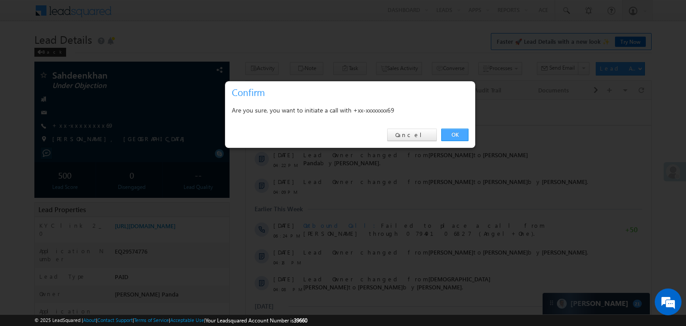
click at [458, 135] on link "OK" at bounding box center [454, 135] width 27 height 13
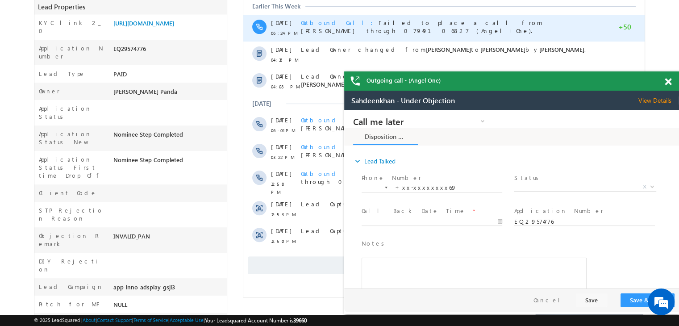
scroll to position [179, 0]
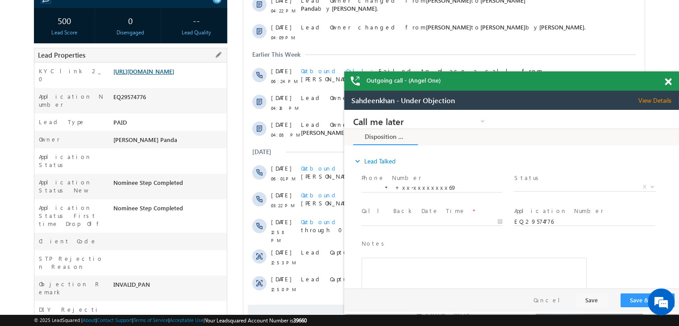
click at [172, 75] on link "https://angelbroking1-pk3em7sa.customui-test.leadsquared.com?leadId=a4cee456-c5…" at bounding box center [143, 71] width 61 height 8
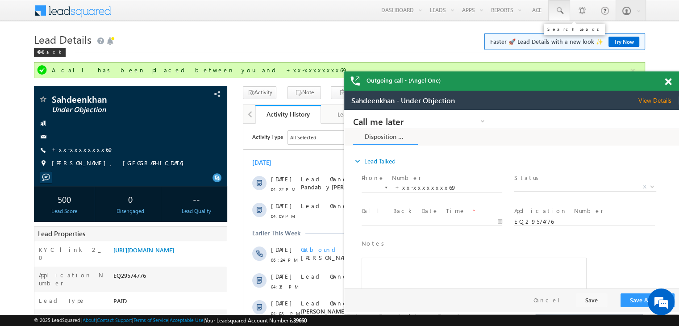
click at [563, 13] on span at bounding box center [559, 10] width 9 height 9
paste input "EQ22606282"
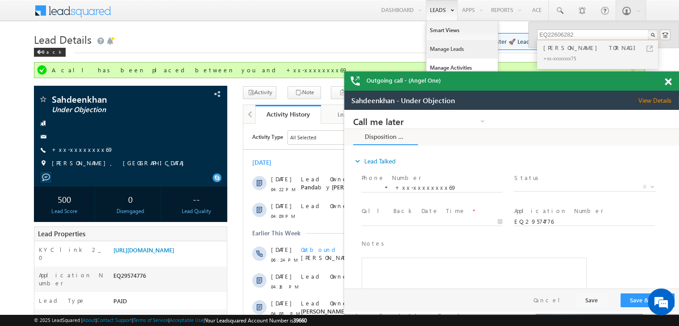
type input "EQ22606282"
click at [443, 48] on link "Manage Leads" at bounding box center [461, 49] width 71 height 19
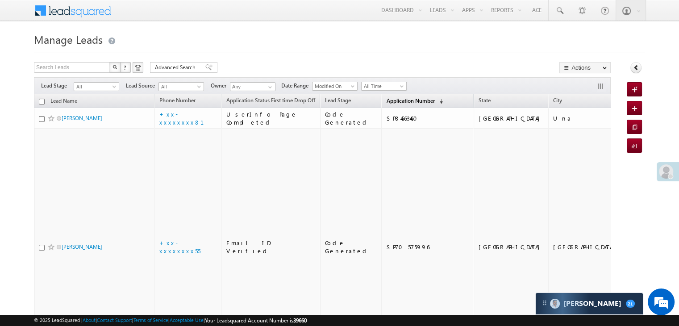
click at [396, 99] on span "Application Number" at bounding box center [410, 100] width 48 height 7
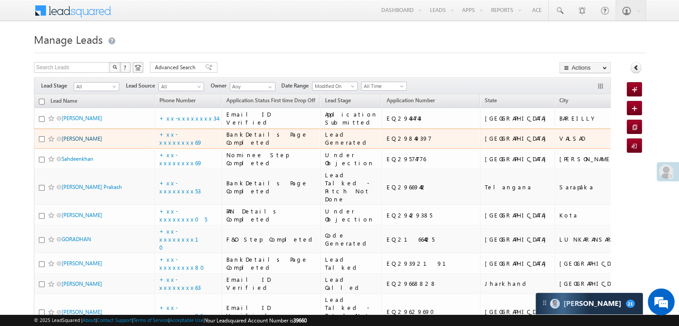
click at [69, 142] on link "Ankitna Patel" at bounding box center [82, 138] width 41 height 7
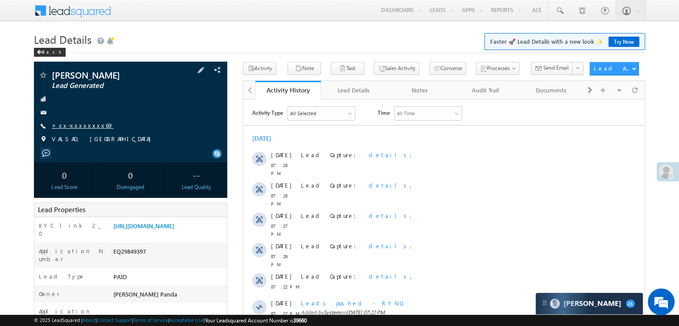
click at [75, 125] on link "+xx-xxxxxxxx69" at bounding box center [83, 125] width 62 height 8
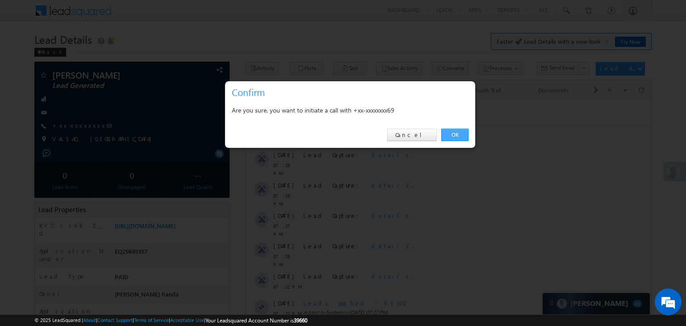
drag, startPoint x: 453, startPoint y: 131, endPoint x: 142, endPoint y: 29, distance: 327.4
click at [453, 131] on link "OK" at bounding box center [454, 135] width 27 height 13
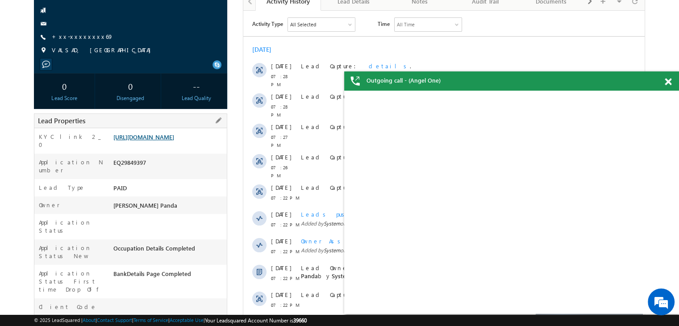
click at [163, 141] on link "[URL][DOMAIN_NAME]" at bounding box center [143, 137] width 61 height 8
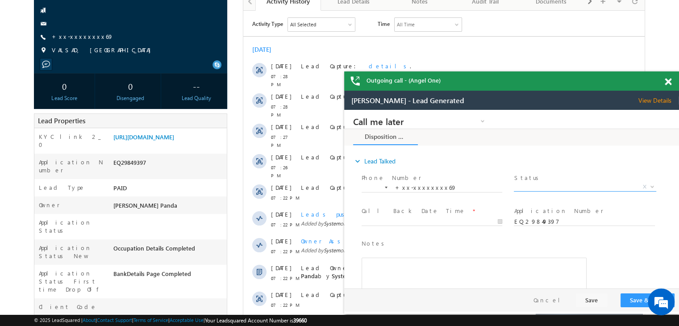
click at [609, 186] on span "X" at bounding box center [585, 187] width 142 height 9
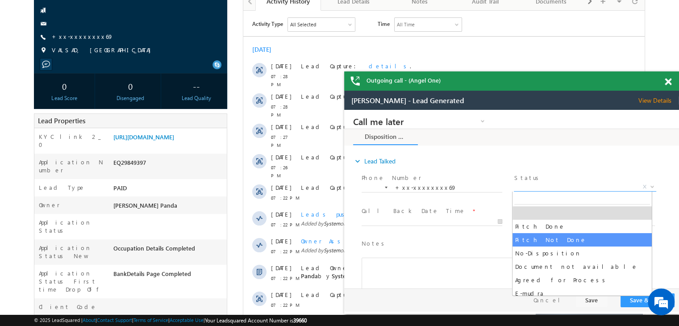
select select "Pitch Not Done"
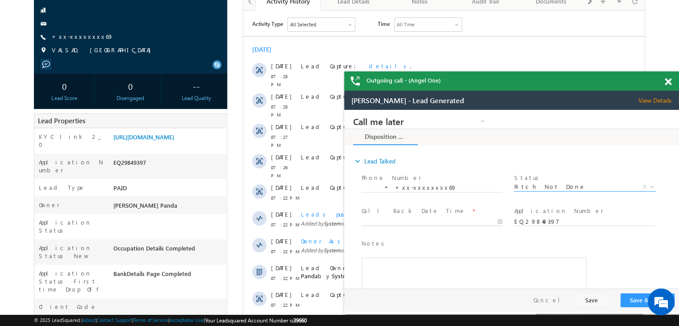
type input "10/01/25 7:30 PM"
click at [482, 223] on input "10/01/25 7:30 PM" at bounding box center [432, 221] width 141 height 9
click at [637, 299] on button "Save & Close" at bounding box center [648, 300] width 54 height 14
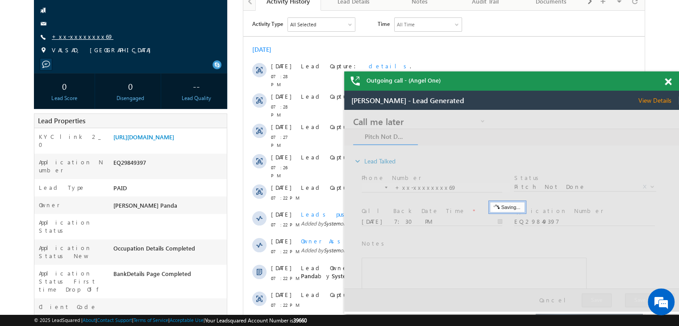
click at [69, 36] on link "+xx-xxxxxxxx69" at bounding box center [83, 37] width 62 height 8
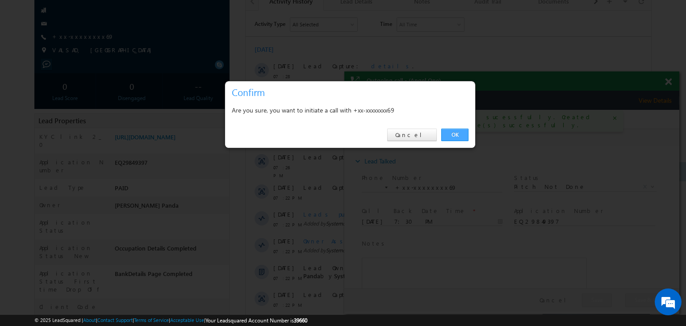
click at [449, 136] on link "OK" at bounding box center [454, 135] width 27 height 13
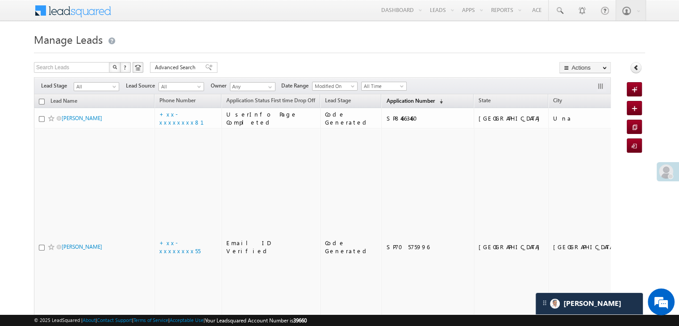
click at [389, 101] on span "Application Number" at bounding box center [410, 100] width 48 height 7
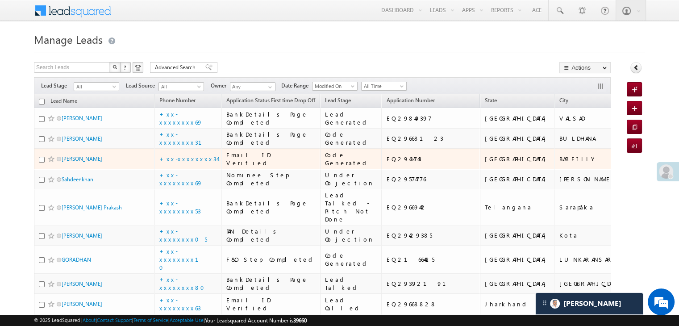
scroll to position [45, 0]
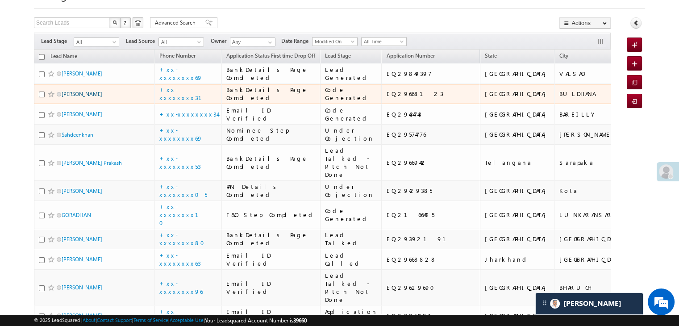
click at [84, 97] on link "vishal ashok khorne" at bounding box center [82, 94] width 41 height 7
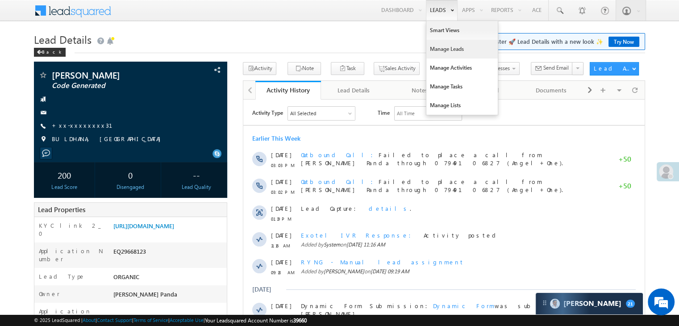
click at [434, 49] on link "Manage Leads" at bounding box center [461, 49] width 71 height 19
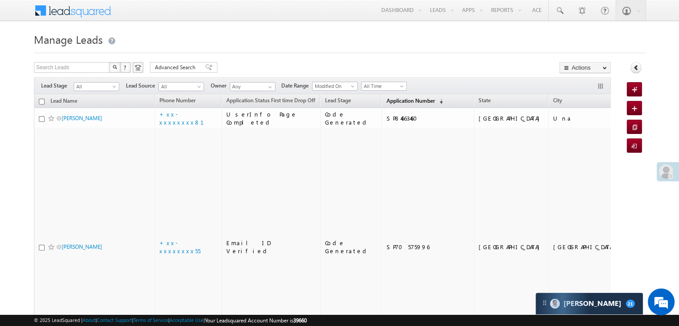
click at [394, 97] on span "Application Number" at bounding box center [410, 100] width 48 height 7
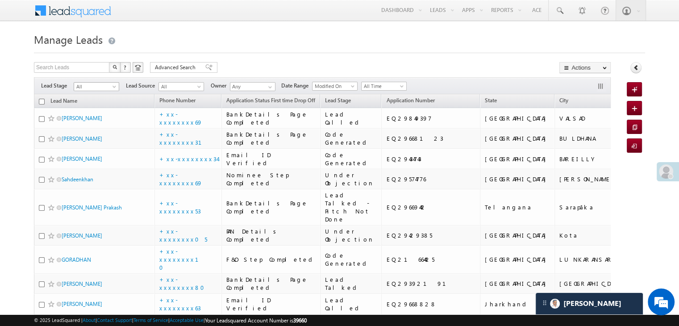
click at [113, 85] on span at bounding box center [115, 88] width 7 height 7
click at [96, 108] on link "Lead Generated" at bounding box center [96, 105] width 45 height 8
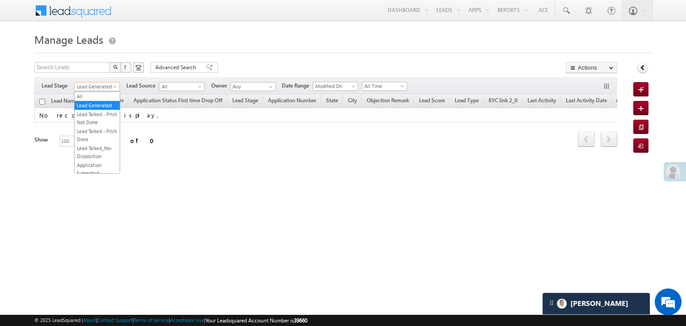
click at [110, 84] on span "Lead Generated" at bounding box center [96, 87] width 42 height 8
click at [95, 95] on link "All" at bounding box center [97, 96] width 45 height 8
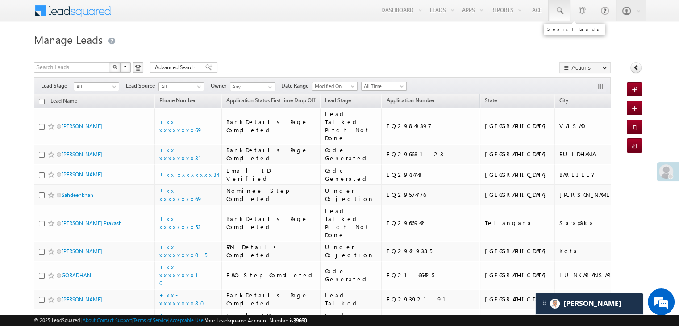
click at [560, 9] on span at bounding box center [559, 10] width 9 height 9
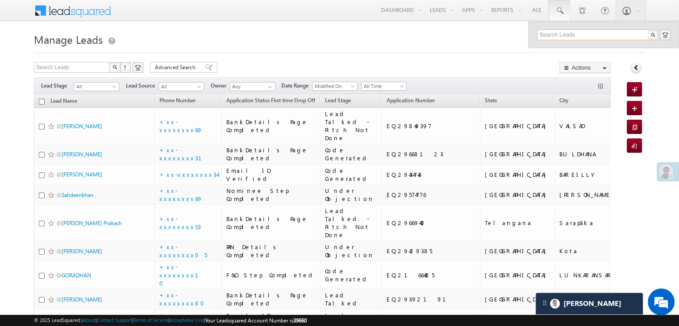
paste input "EQ22606282"
type input "EQ22606282"
click at [557, 47] on div "[PERSON_NAME] TORNAGI" at bounding box center [602, 48] width 120 height 10
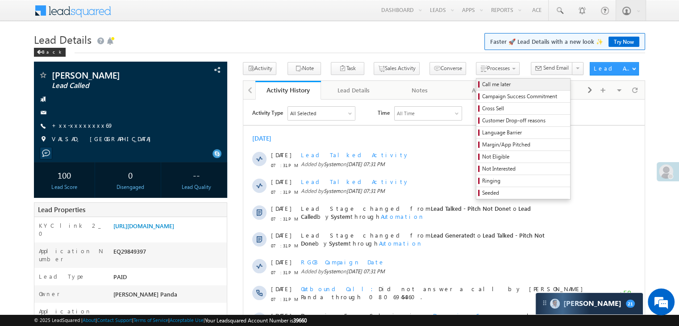
click at [482, 84] on span "Call me later" at bounding box center [524, 84] width 85 height 8
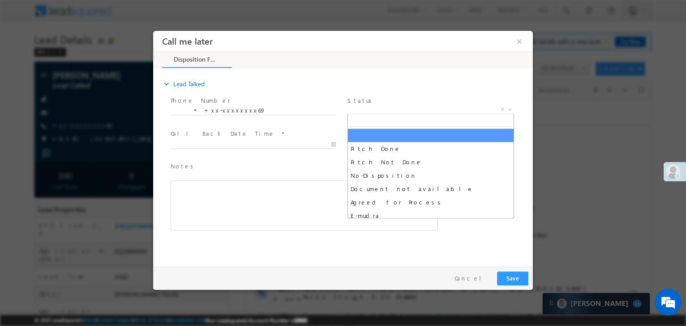
click at [438, 109] on span "X" at bounding box center [430, 109] width 167 height 9
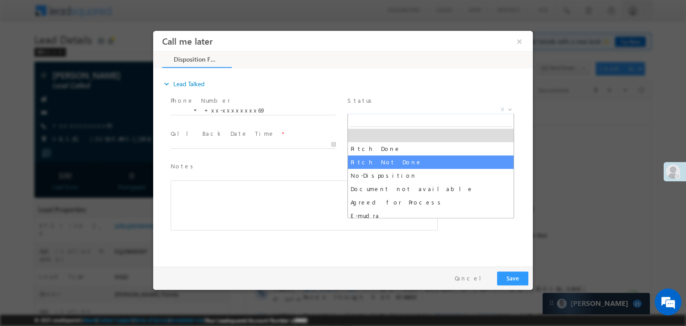
select select "Pitch Not Done"
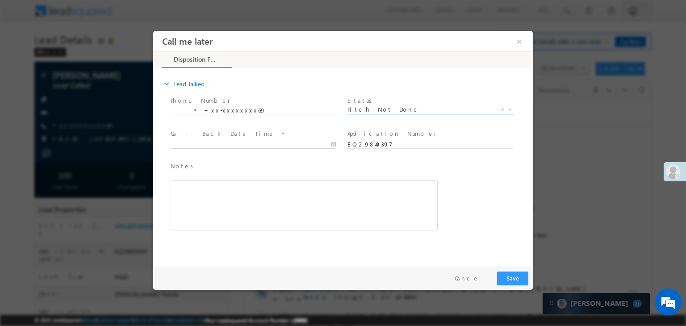
type input "10/01/25 7:33 PM"
click at [304, 146] on input "10/01/25 7:33 PM" at bounding box center [253, 144] width 165 height 9
click at [510, 279] on button "Save" at bounding box center [512, 278] width 31 height 14
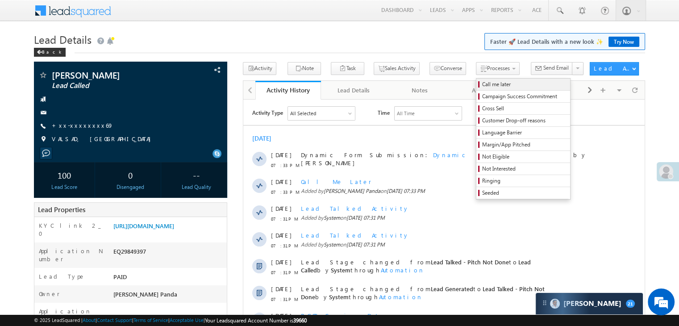
click at [484, 84] on span "Call me later" at bounding box center [524, 84] width 85 height 8
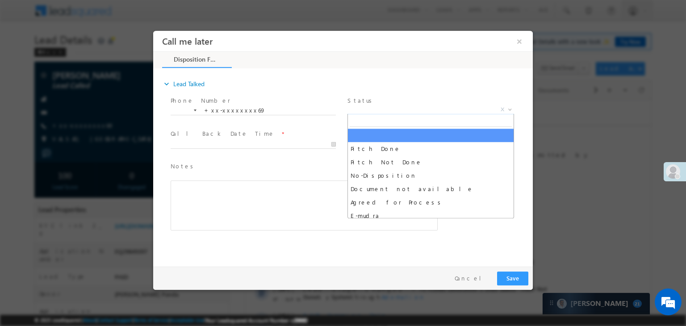
click at [414, 108] on span "X" at bounding box center [430, 109] width 167 height 9
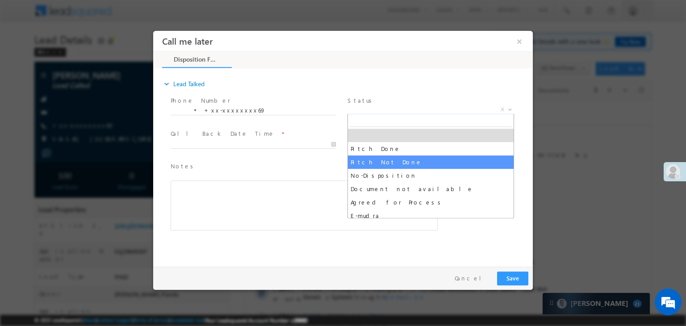
select select "Pitch Not Done"
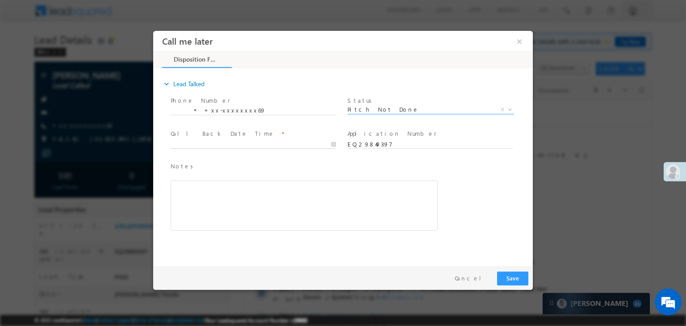
type input "[DATE] 7:33 PM"
click at [316, 145] on input "[DATE] 7:33 PM" at bounding box center [253, 144] width 165 height 9
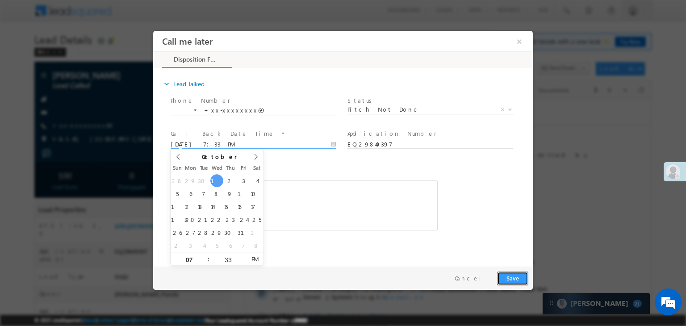
click at [518, 278] on button "Save" at bounding box center [512, 278] width 31 height 14
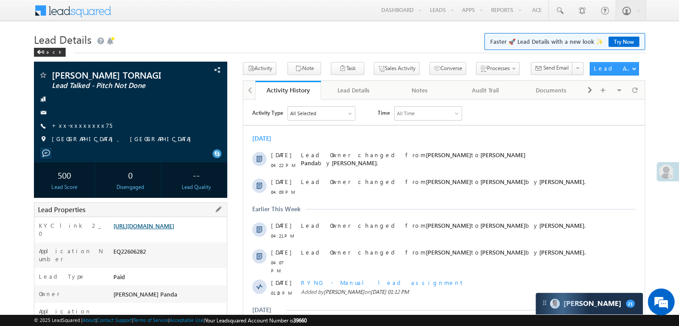
click at [154, 229] on link "https://angelbroking1-pk3em7sa.customui-test.leadsquared.com?leadId=d3bb4738-38…" at bounding box center [143, 226] width 61 height 8
click at [75, 129] on link "+xx-xxxxxxxx75" at bounding box center [82, 125] width 60 height 8
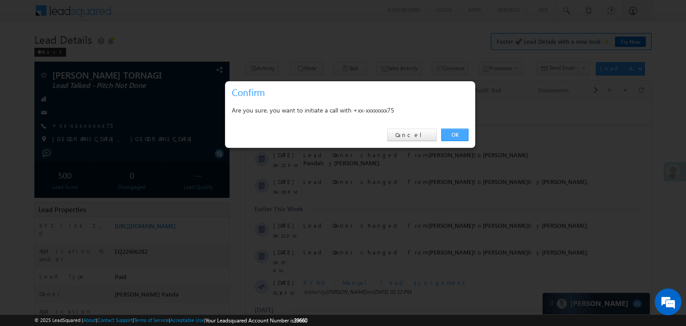
click at [458, 132] on link "OK" at bounding box center [454, 135] width 27 height 13
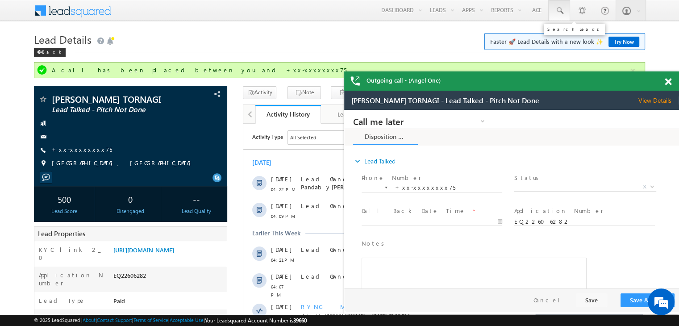
click at [559, 9] on span at bounding box center [559, 10] width 9 height 9
paste input "EQ29520797"
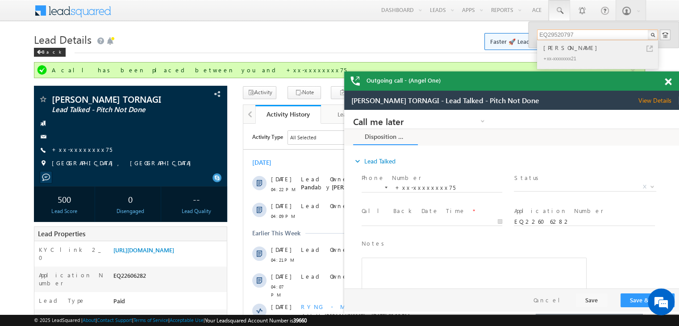
type input "EQ29520797"
click at [558, 50] on div "Avtar Singh" at bounding box center [602, 48] width 120 height 10
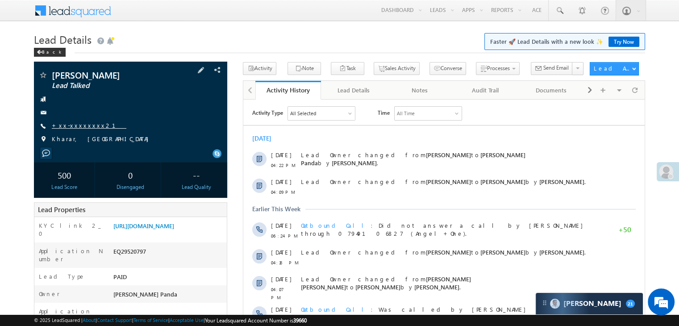
click at [75, 125] on link "+xx-xxxxxxxx21" at bounding box center [89, 125] width 75 height 8
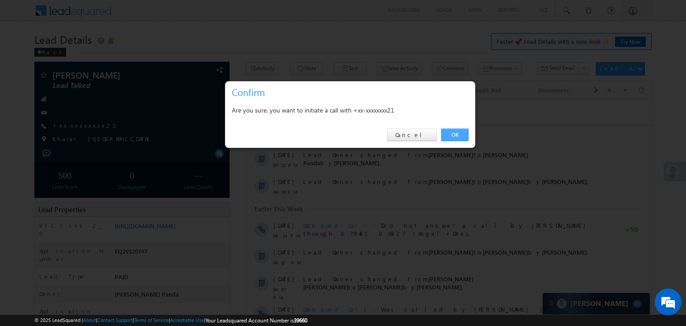
click at [454, 136] on link "OK" at bounding box center [454, 135] width 27 height 13
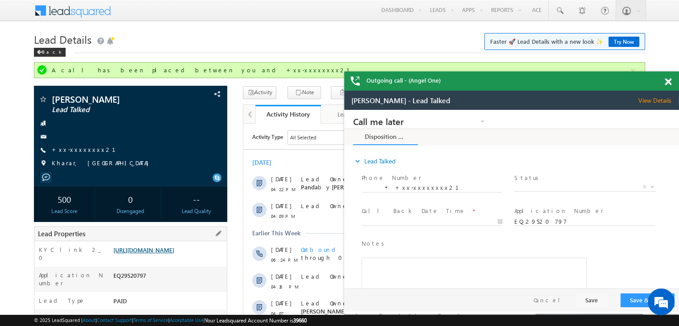
click at [174, 254] on link "https://angelbroking1-pk3em7sa.customui-test.leadsquared.com?leadId=300cde9a-e0…" at bounding box center [143, 250] width 61 height 8
click at [559, 13] on span at bounding box center [559, 10] width 9 height 9
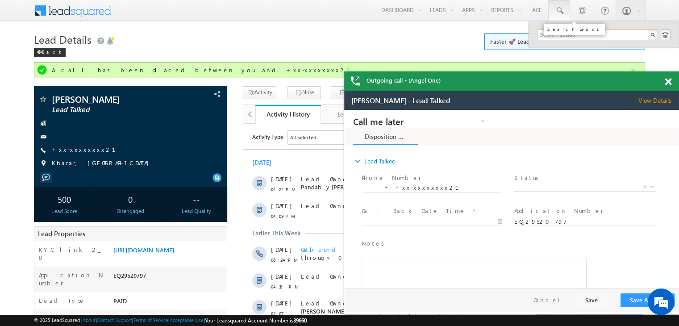
paste input "EQ29525732"
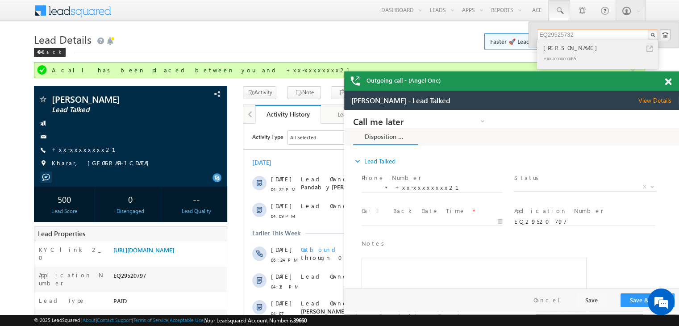
type input "EQ29525732"
click at [566, 49] on div "[PERSON_NAME]" at bounding box center [602, 48] width 120 height 10
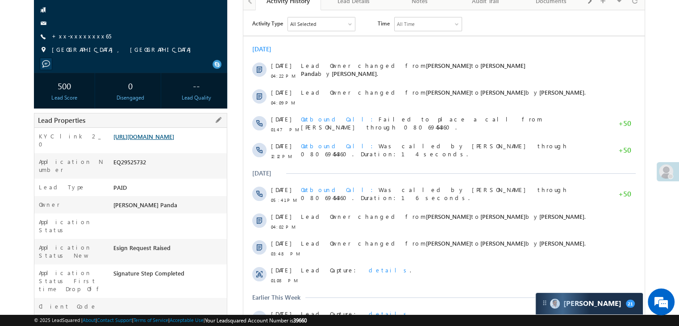
click at [163, 140] on link "[URL][DOMAIN_NAME]" at bounding box center [143, 137] width 61 height 8
click at [73, 38] on link "+xx-xxxxxxxx65" at bounding box center [81, 36] width 59 height 8
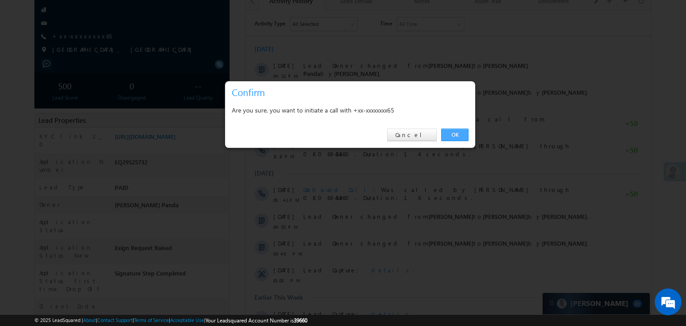
click at [455, 137] on link "OK" at bounding box center [454, 135] width 27 height 13
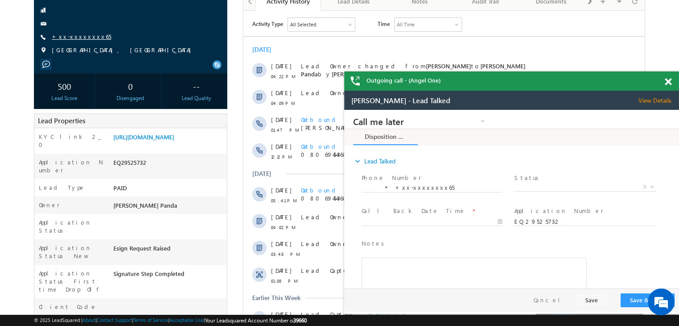
click at [74, 33] on link "+xx-xxxxxxxx65" at bounding box center [81, 37] width 59 height 8
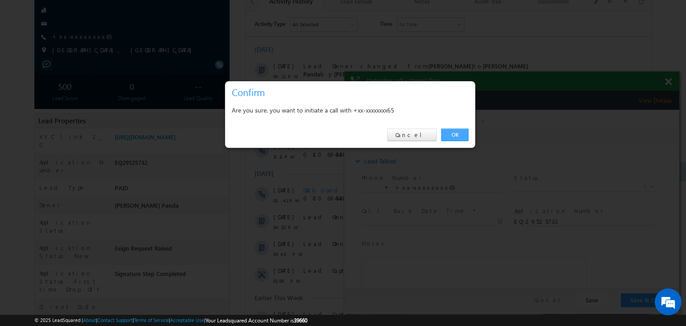
click at [455, 136] on link "OK" at bounding box center [454, 135] width 27 height 13
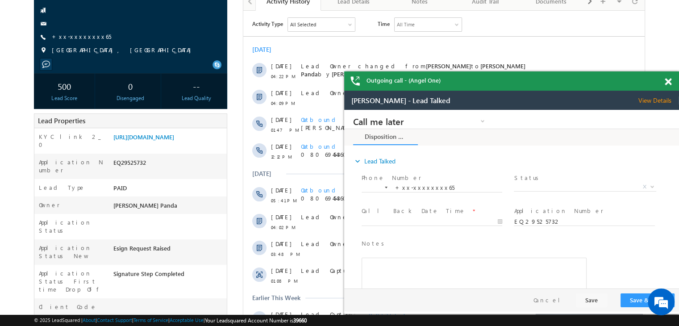
click at [670, 83] on span at bounding box center [668, 82] width 7 height 8
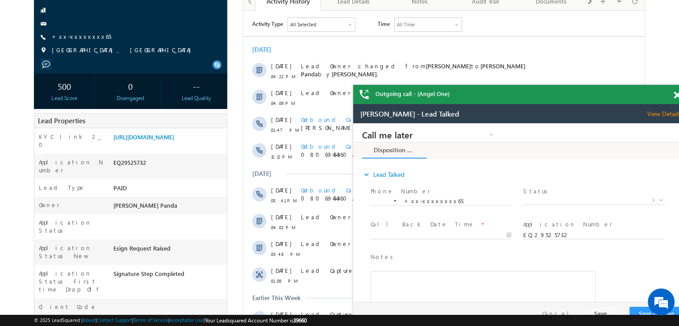
scroll to position [68, 0]
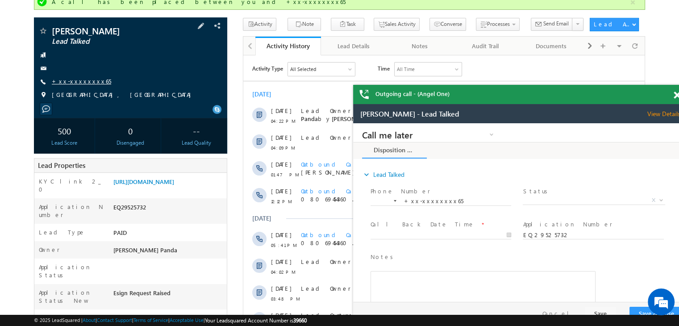
click at [78, 84] on link "+xx-xxxxxxxx65" at bounding box center [81, 81] width 59 height 8
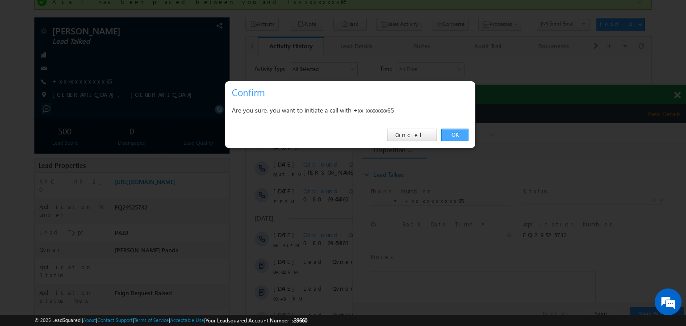
click at [463, 130] on link "OK" at bounding box center [454, 135] width 27 height 13
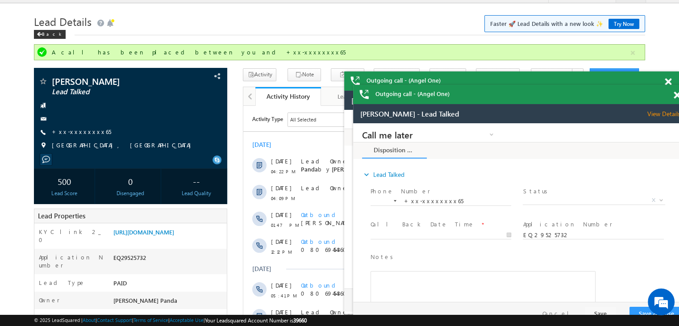
scroll to position [0, 0]
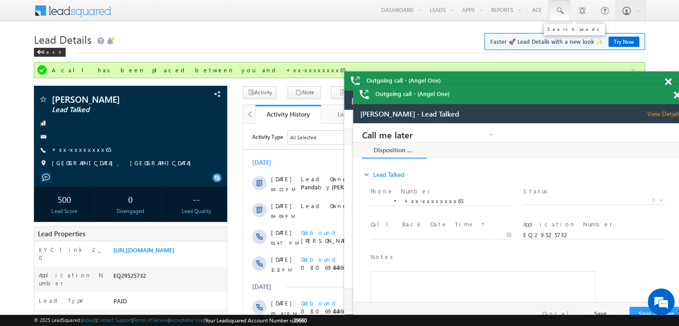
click at [559, 9] on span at bounding box center [559, 10] width 9 height 9
paste input "EQ29096078"
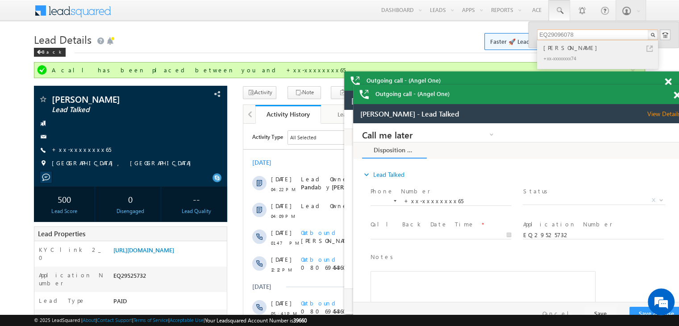
type input "EQ29096078"
click at [555, 46] on div "Mamon Robidas" at bounding box center [602, 48] width 120 height 10
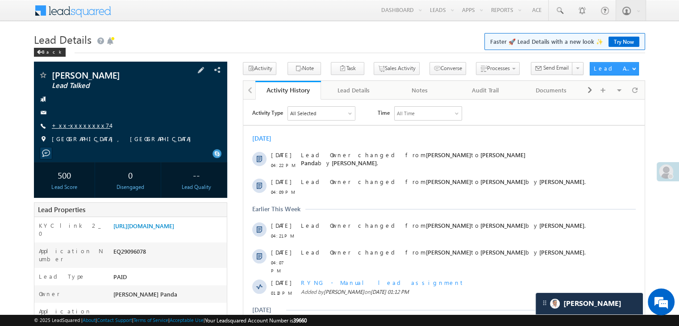
click at [87, 125] on link "+xx-xxxxxxxx74" at bounding box center [81, 125] width 58 height 8
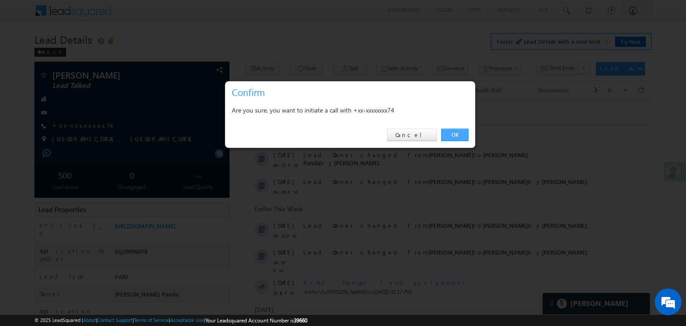
click at [450, 135] on link "OK" at bounding box center [454, 135] width 27 height 13
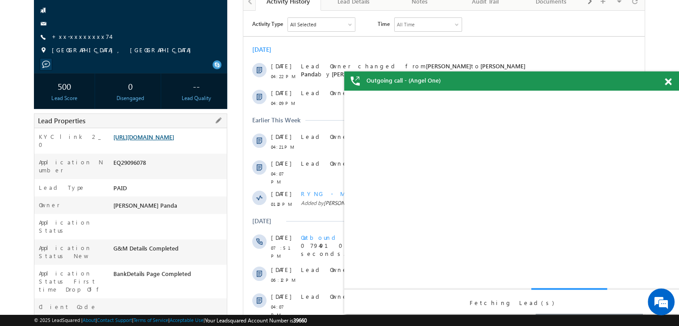
click at [168, 141] on link "[URL][DOMAIN_NAME]" at bounding box center [143, 137] width 61 height 8
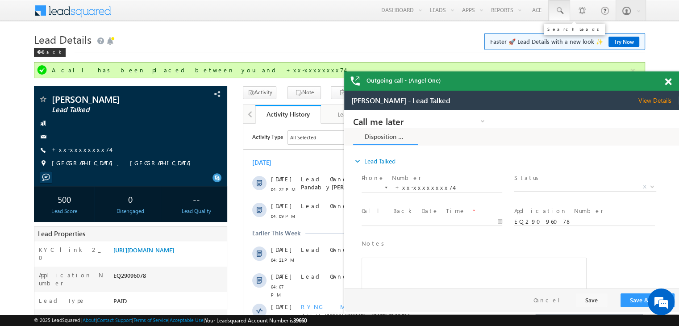
click at [557, 11] on span at bounding box center [559, 10] width 9 height 9
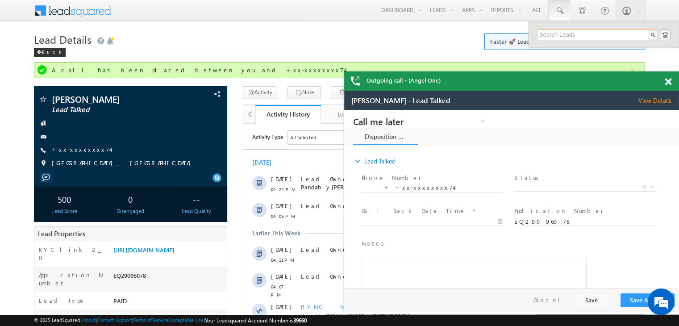
paste input "EQ29434237"
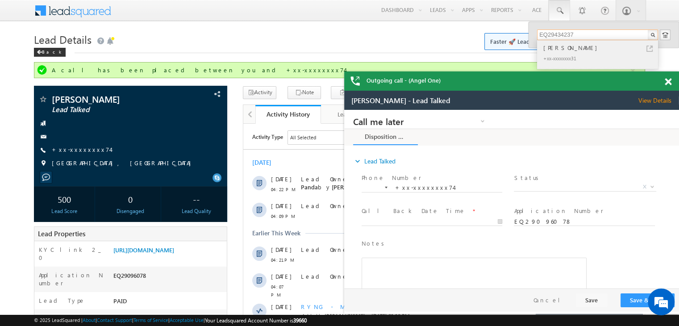
type input "EQ29434237"
click at [563, 47] on div "[PERSON_NAME]" at bounding box center [602, 48] width 120 height 10
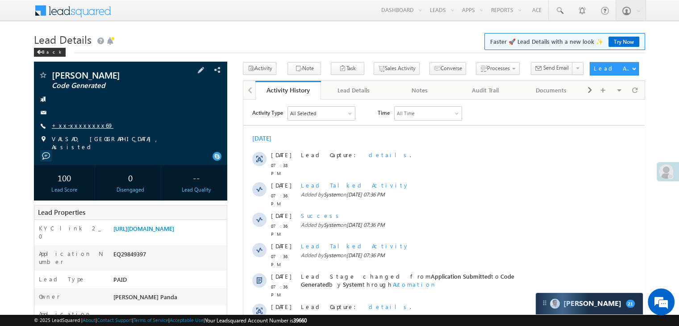
click at [77, 126] on link "+xx-xxxxxxxx69" at bounding box center [83, 125] width 62 height 8
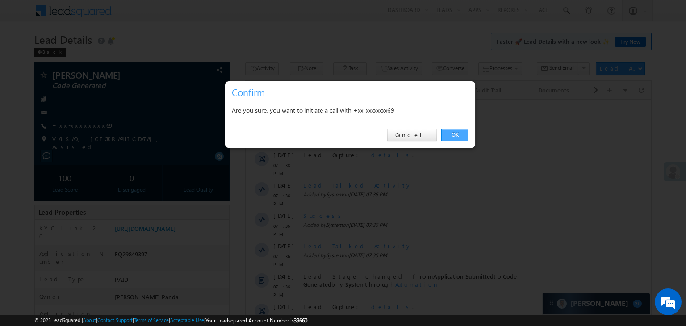
click at [454, 131] on link "OK" at bounding box center [454, 135] width 27 height 13
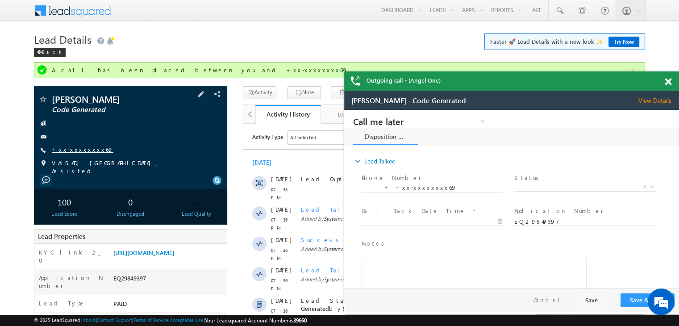
click at [74, 149] on link "+xx-xxxxxxxx69" at bounding box center [83, 150] width 62 height 8
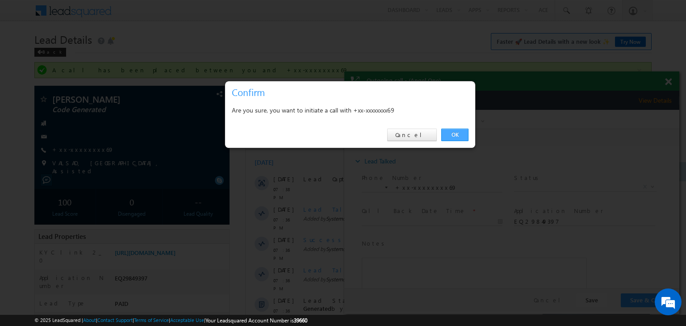
click at [454, 134] on link "OK" at bounding box center [454, 135] width 27 height 13
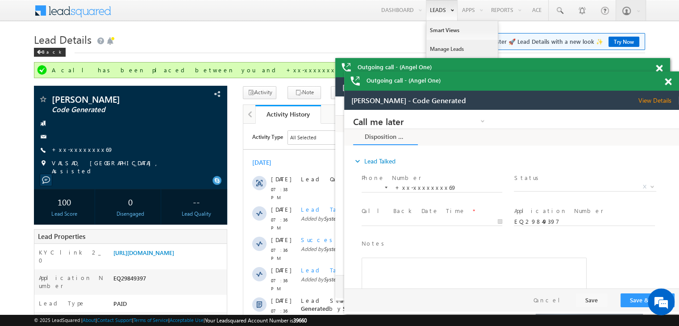
click at [438, 45] on link "Manage Leads" at bounding box center [461, 49] width 71 height 19
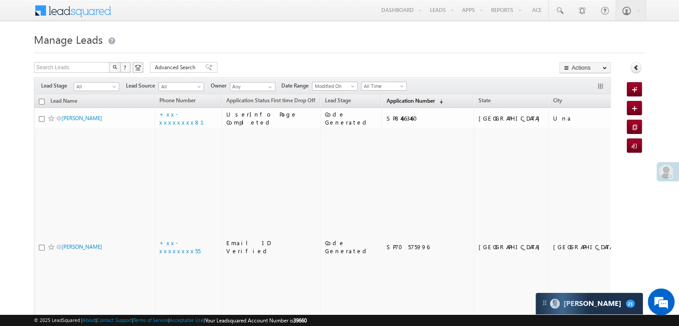
click at [386, 101] on span "Application Number" at bounding box center [410, 100] width 48 height 7
click at [386, 102] on span "Application Number" at bounding box center [410, 100] width 48 height 7
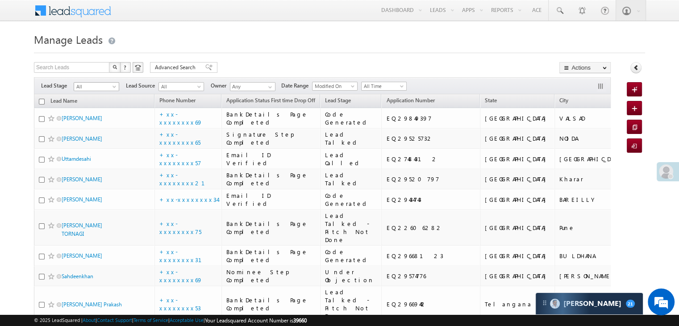
click at [113, 89] on span at bounding box center [115, 88] width 7 height 7
click at [102, 108] on link "Lead Generated" at bounding box center [96, 105] width 45 height 8
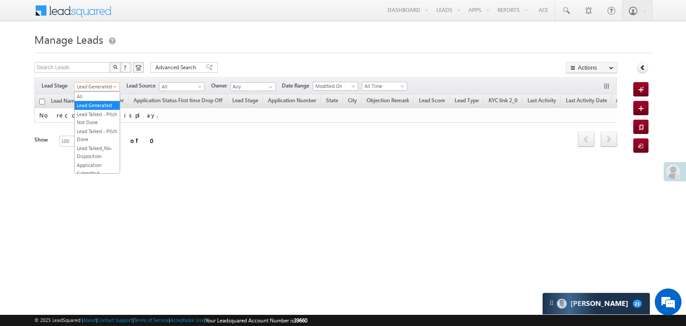
click at [105, 89] on span "Lead Generated" at bounding box center [96, 87] width 42 height 8
click at [89, 98] on link "All" at bounding box center [97, 96] width 45 height 8
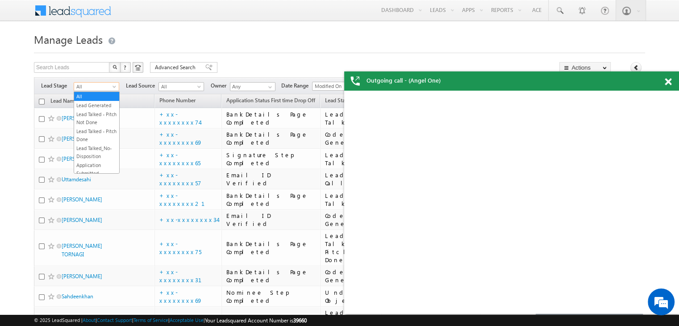
click at [115, 88] on span at bounding box center [115, 88] width 7 height 7
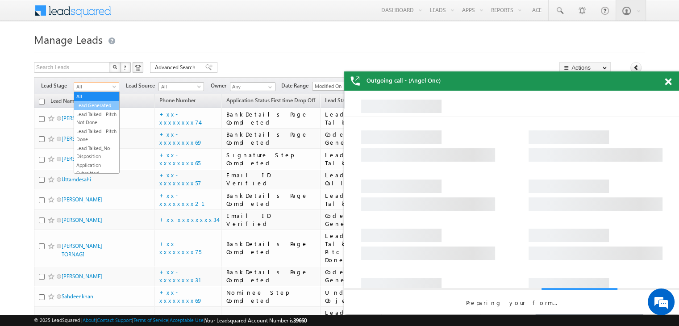
click at [103, 106] on link "Lead Generated" at bounding box center [96, 105] width 45 height 8
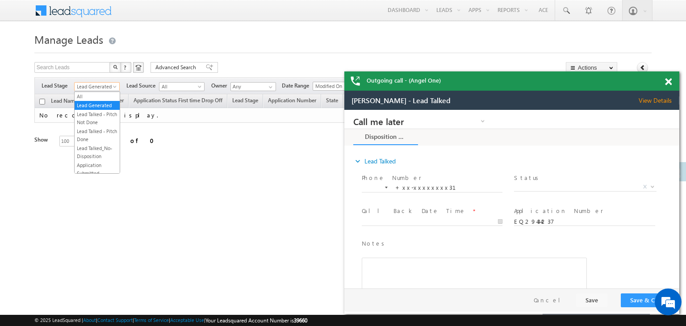
click at [110, 87] on span "Lead Generated" at bounding box center [96, 87] width 42 height 8
click at [98, 97] on link "All" at bounding box center [97, 96] width 45 height 8
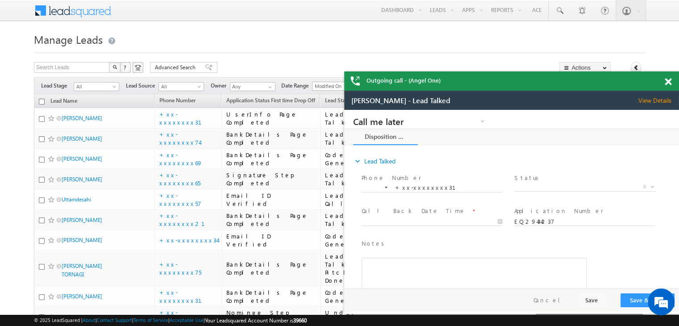
click at [668, 83] on span at bounding box center [668, 82] width 7 height 8
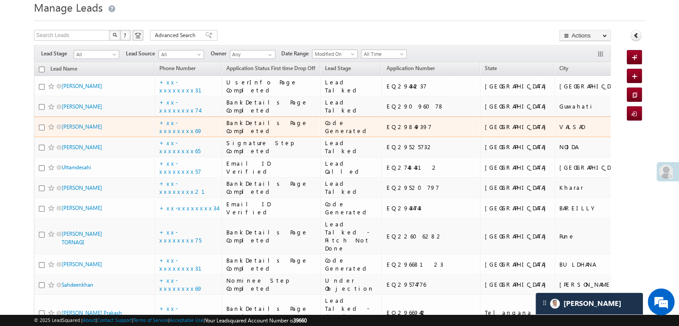
scroll to position [45, 0]
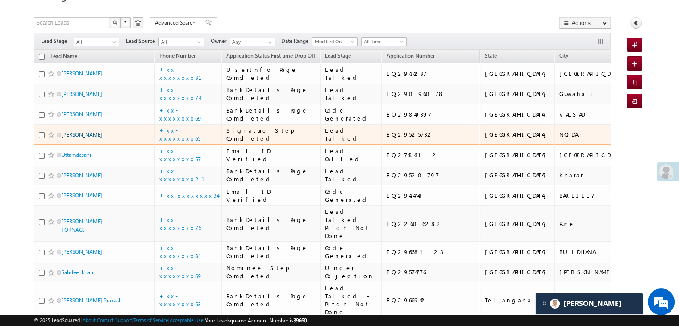
click at [79, 138] on link "MOHD AMIR" at bounding box center [82, 134] width 41 height 7
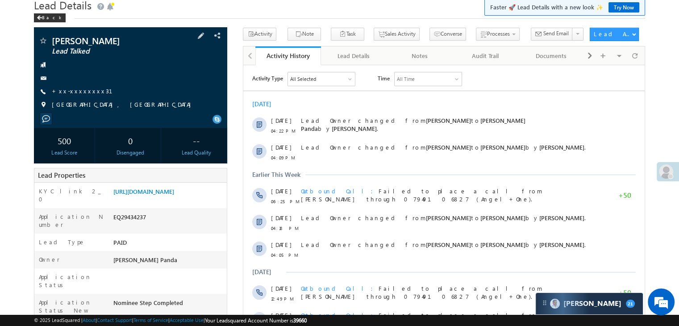
scroll to position [45, 0]
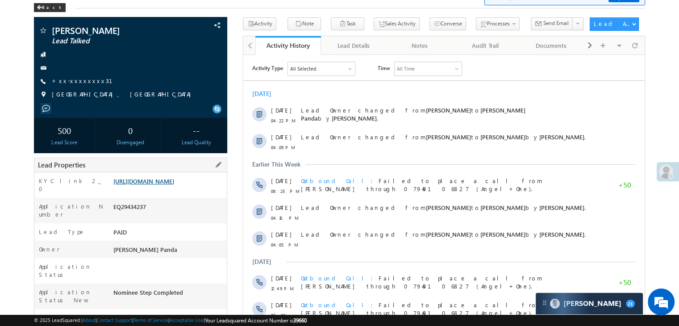
click at [174, 185] on link "https://angelbroking1-pk3em7sa.customui-test.leadsquared.com?leadId=28af72b7-36…" at bounding box center [143, 181] width 61 height 8
click at [76, 79] on link "+xx-xxxxxxxx31" at bounding box center [87, 81] width 71 height 8
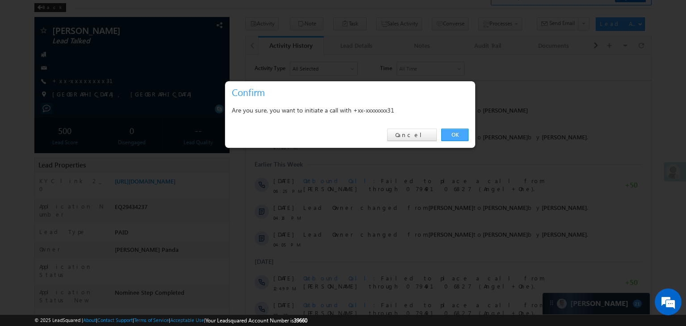
click at [457, 136] on link "OK" at bounding box center [454, 135] width 27 height 13
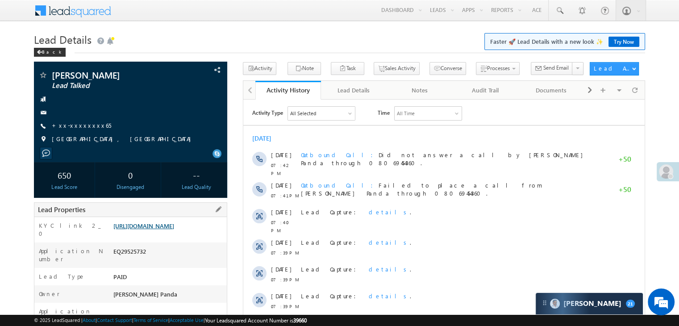
click at [165, 229] on link "https://angelbroking1-pk3em7sa.customui-test.leadsquared.com?leadId=a7581183-df…" at bounding box center [143, 226] width 61 height 8
click at [563, 7] on span at bounding box center [559, 10] width 9 height 9
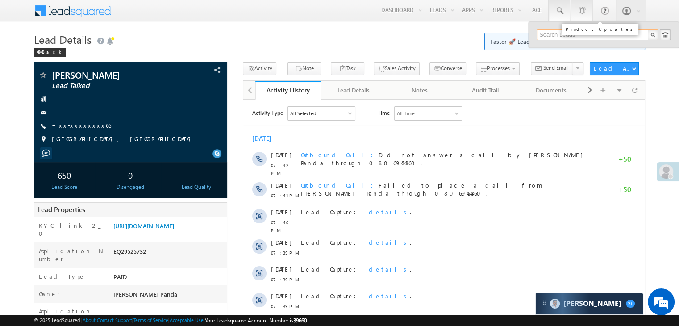
paste input "EQ29514805"
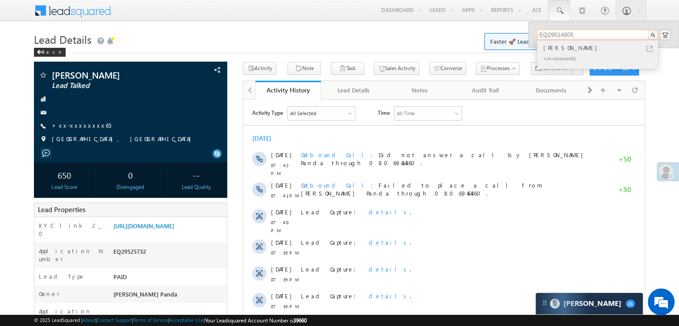
type input "EQ29514805"
click at [554, 49] on div "Goutam" at bounding box center [602, 48] width 120 height 10
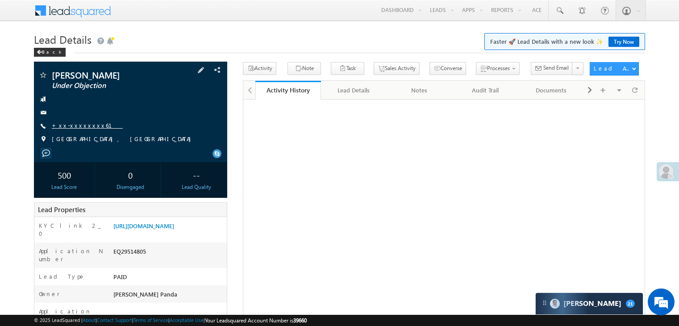
click at [83, 125] on link "+xx-xxxxxxxx61" at bounding box center [87, 125] width 71 height 8
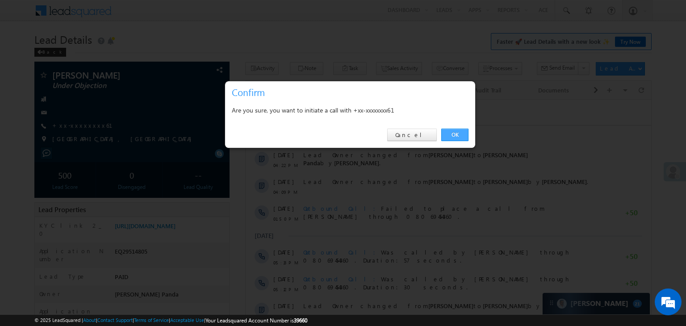
click at [455, 133] on link "OK" at bounding box center [454, 135] width 27 height 13
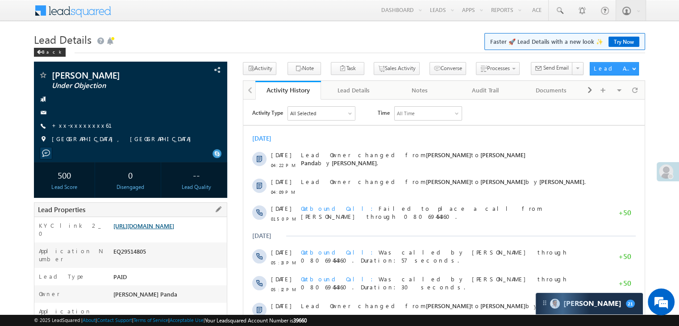
click at [174, 229] on link "https://angelbroking1-pk3em7sa.customui-test.leadsquared.com?leadId=ef1510e1-e6…" at bounding box center [143, 226] width 61 height 8
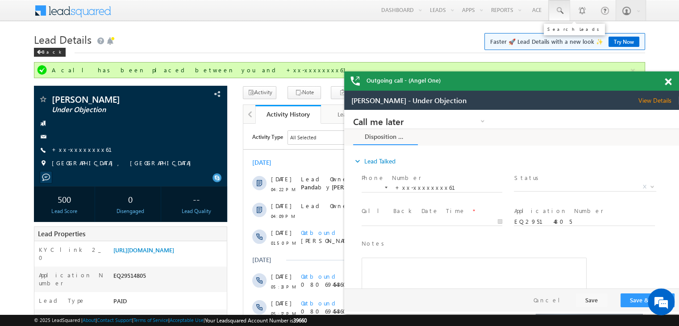
click at [559, 11] on span at bounding box center [559, 10] width 9 height 9
paste input "EQ29585720"
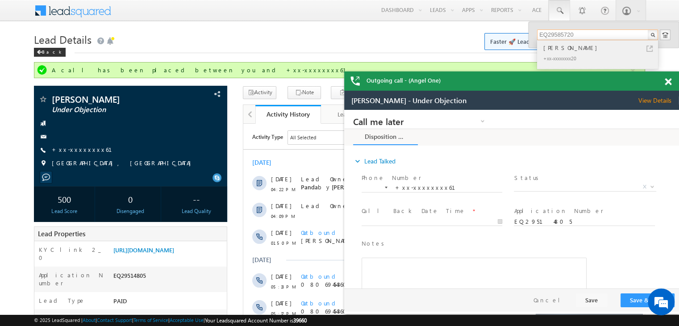
type input "EQ29585720"
click at [561, 48] on div "RINGKANG NARZARY" at bounding box center [602, 48] width 120 height 10
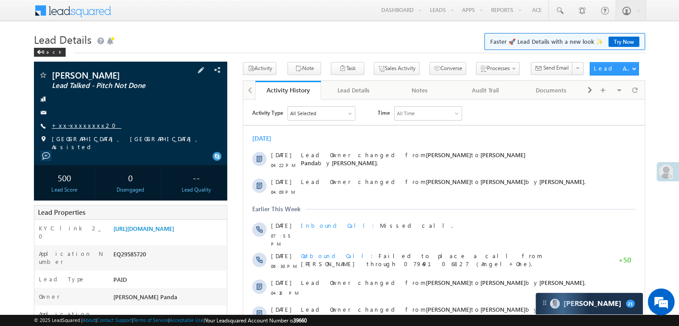
click at [82, 124] on link "+xx-xxxxxxxx20" at bounding box center [87, 125] width 70 height 8
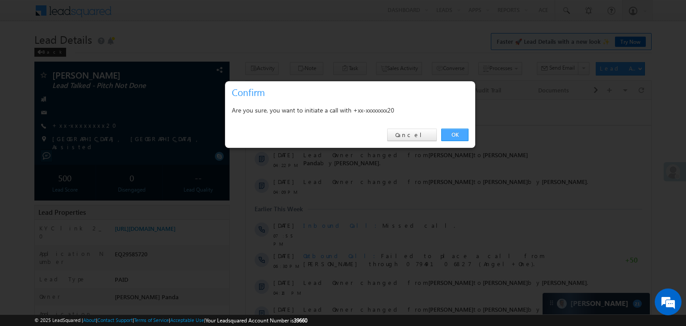
click at [452, 134] on link "OK" at bounding box center [454, 135] width 27 height 13
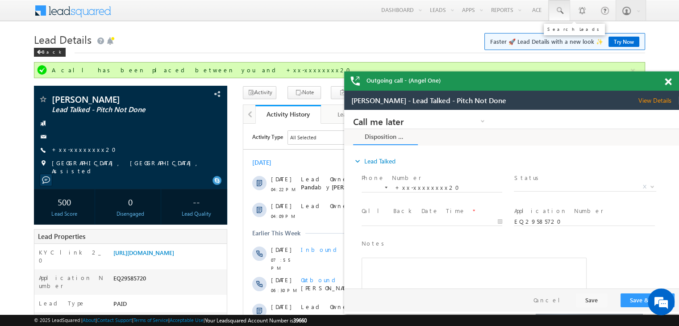
click at [557, 10] on span at bounding box center [559, 10] width 9 height 9
paste input "EQ29246516"
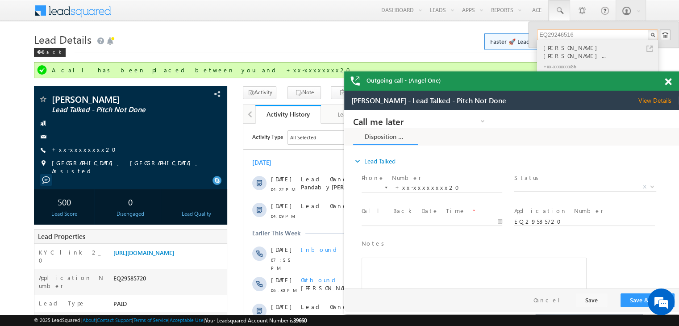
type input "EQ29246516"
click at [553, 50] on div "Mohammed yusuf shakil ahmed..." at bounding box center [602, 52] width 120 height 18
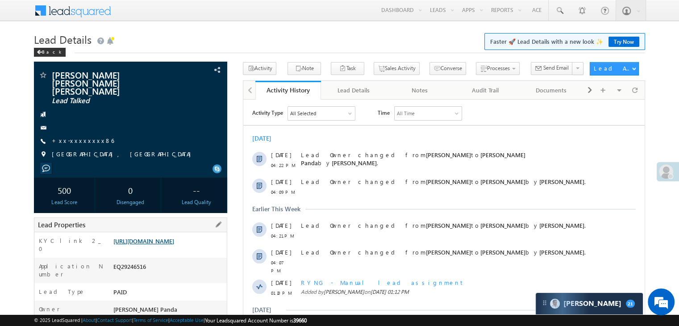
click at [150, 245] on link "[URL][DOMAIN_NAME]" at bounding box center [143, 241] width 61 height 8
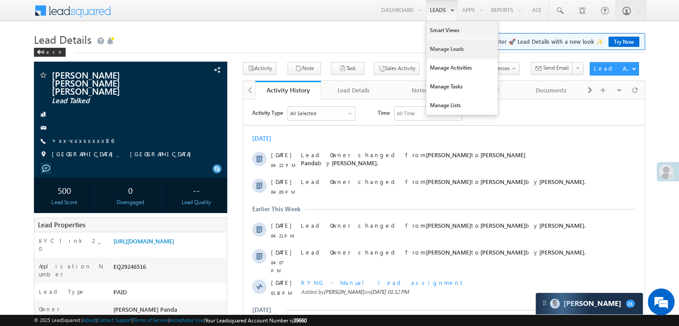
click at [439, 48] on link "Manage Leads" at bounding box center [461, 49] width 71 height 19
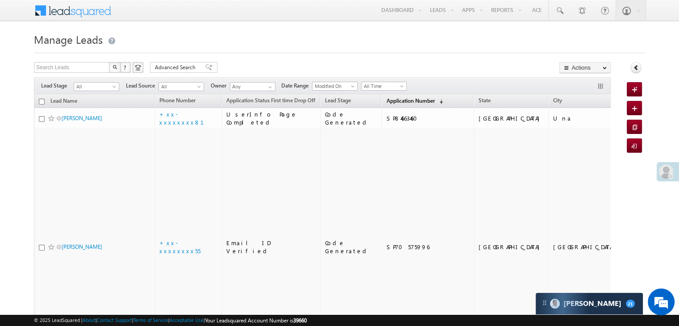
click at [391, 104] on span "Application Number" at bounding box center [410, 100] width 48 height 7
click at [396, 97] on span "Application Number" at bounding box center [410, 100] width 48 height 7
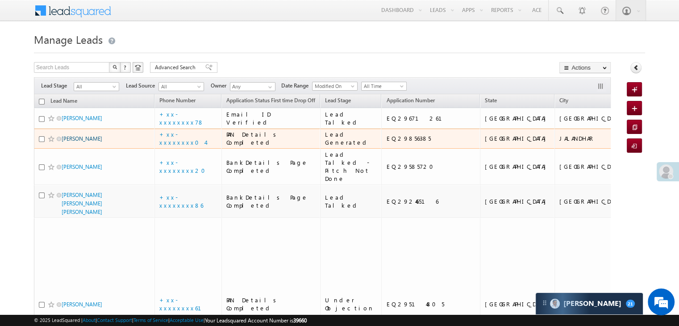
click at [74, 142] on link "[PERSON_NAME]" at bounding box center [82, 138] width 41 height 7
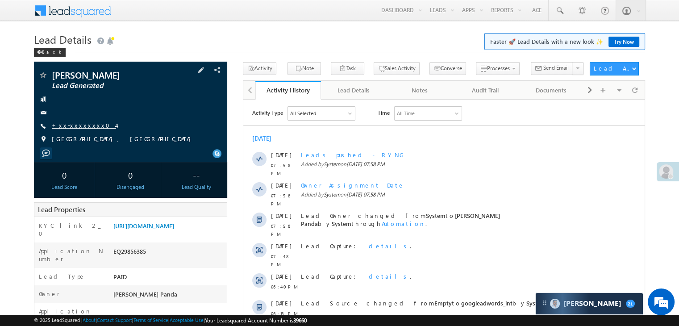
click at [78, 125] on link "+xx-xxxxxxxx04" at bounding box center [84, 125] width 64 height 8
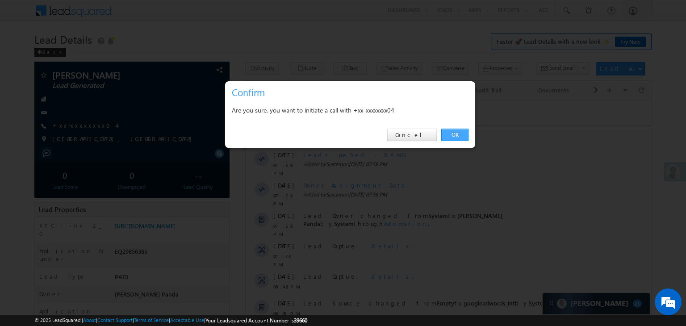
drag, startPoint x: 455, startPoint y: 136, endPoint x: 160, endPoint y: 28, distance: 314.3
click at [455, 136] on link "OK" at bounding box center [454, 135] width 27 height 13
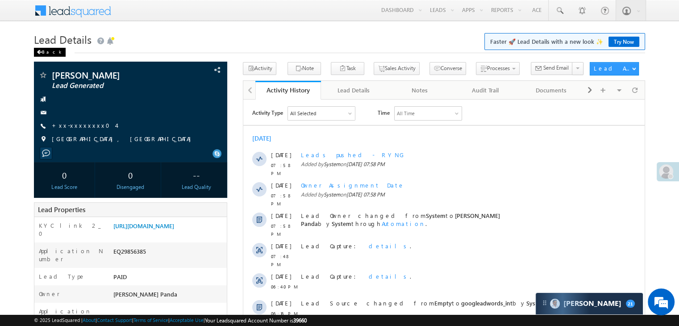
click at [41, 50] on span at bounding box center [39, 52] width 5 height 4
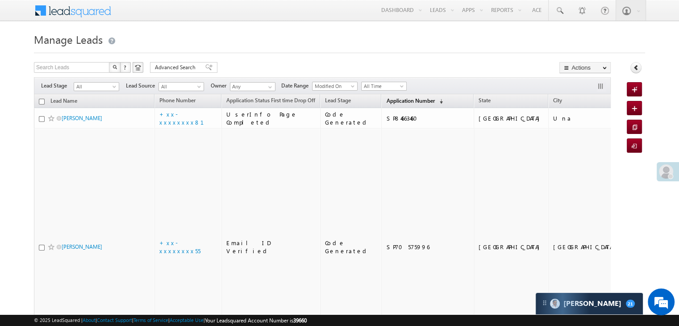
click at [386, 101] on span "Application Number" at bounding box center [410, 100] width 48 height 7
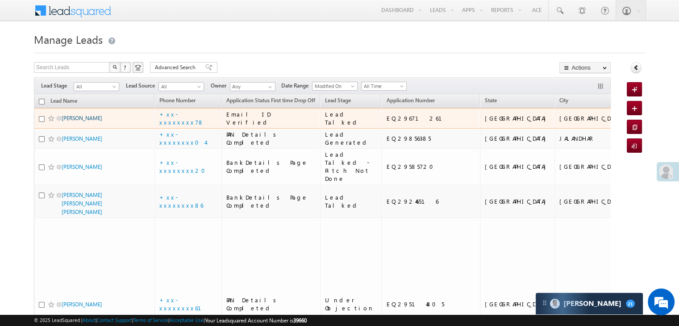
click at [84, 121] on link "[PERSON_NAME]" at bounding box center [82, 118] width 41 height 7
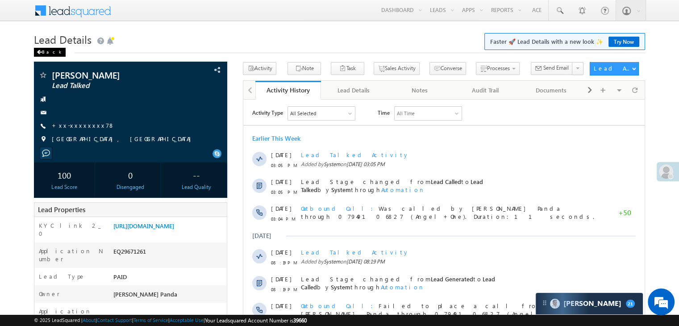
click at [43, 49] on div "Back" at bounding box center [50, 52] width 32 height 9
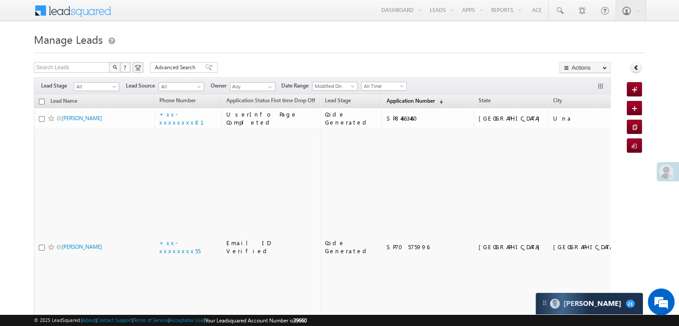
click at [386, 99] on span "Application Number" at bounding box center [410, 100] width 48 height 7
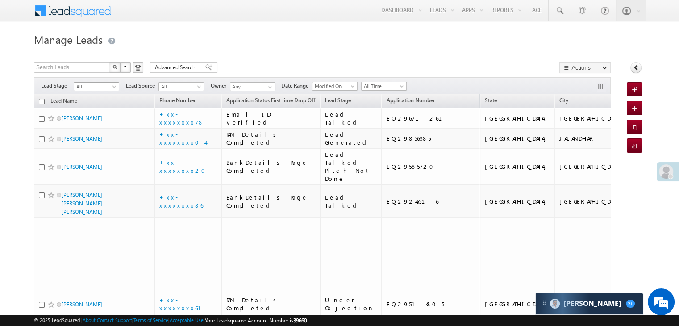
click at [113, 86] on span at bounding box center [115, 88] width 7 height 7
click at [98, 107] on link "Lead Generated" at bounding box center [96, 105] width 45 height 8
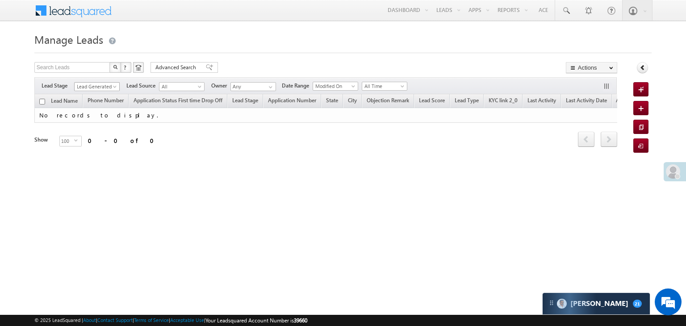
click at [89, 90] on span "Lead Generated" at bounding box center [96, 87] width 42 height 8
click at [93, 96] on link "All" at bounding box center [97, 96] width 45 height 8
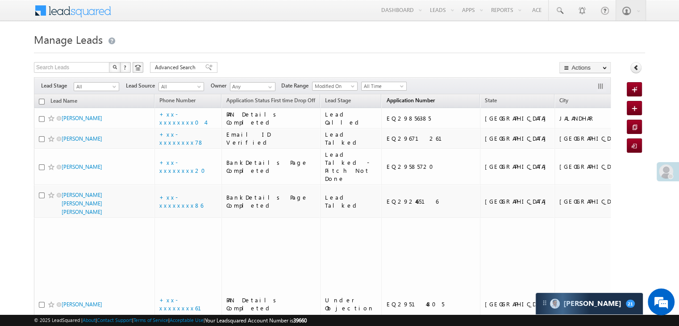
click at [391, 100] on span "Application Number" at bounding box center [410, 100] width 48 height 7
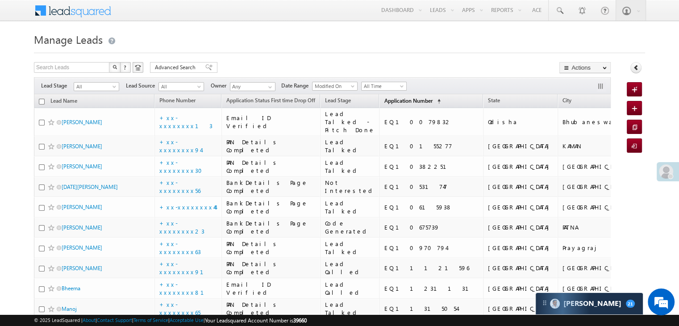
click at [388, 100] on span "Application Number" at bounding box center [408, 100] width 48 height 7
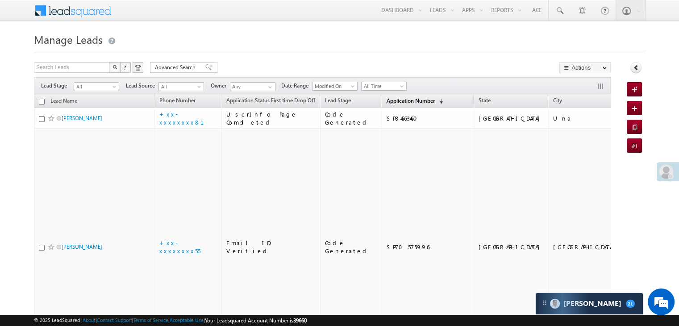
click at [388, 100] on span "Application Number" at bounding box center [410, 100] width 48 height 7
click at [388, 102] on span "Application Number" at bounding box center [410, 100] width 48 height 7
